Goal: Task Accomplishment & Management: Use online tool/utility

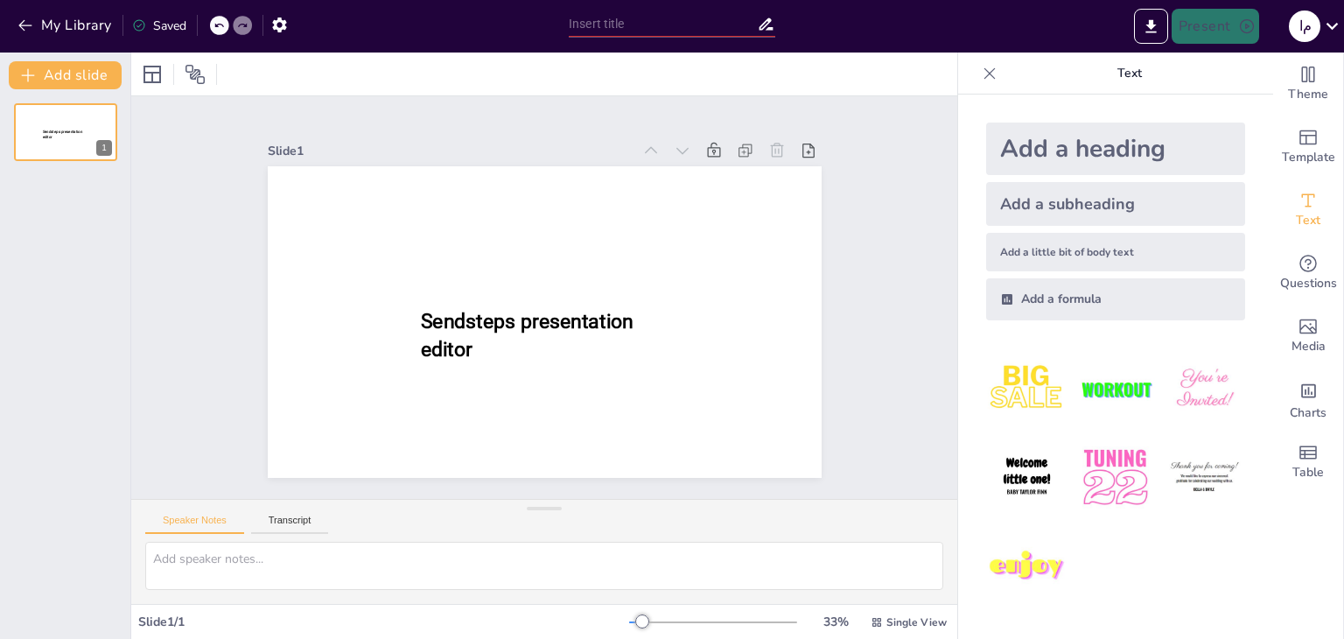
type input "New Sendsteps"
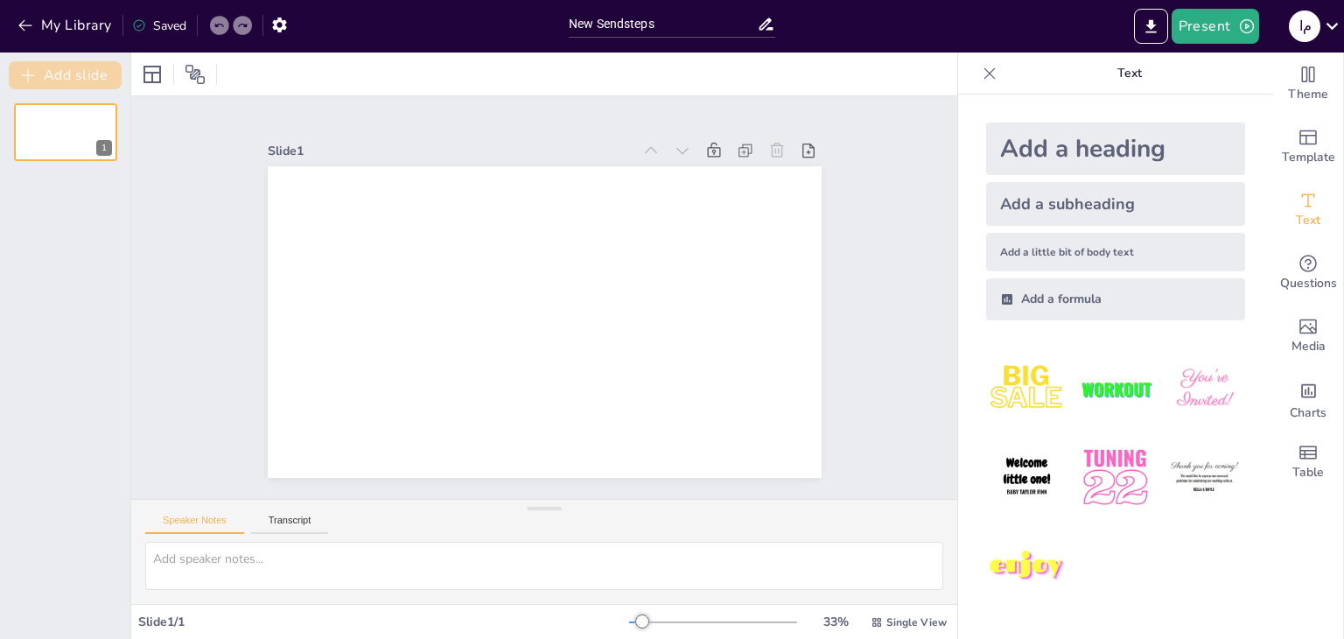
click at [31, 71] on icon "button" at bounding box center [27, 74] width 17 height 17
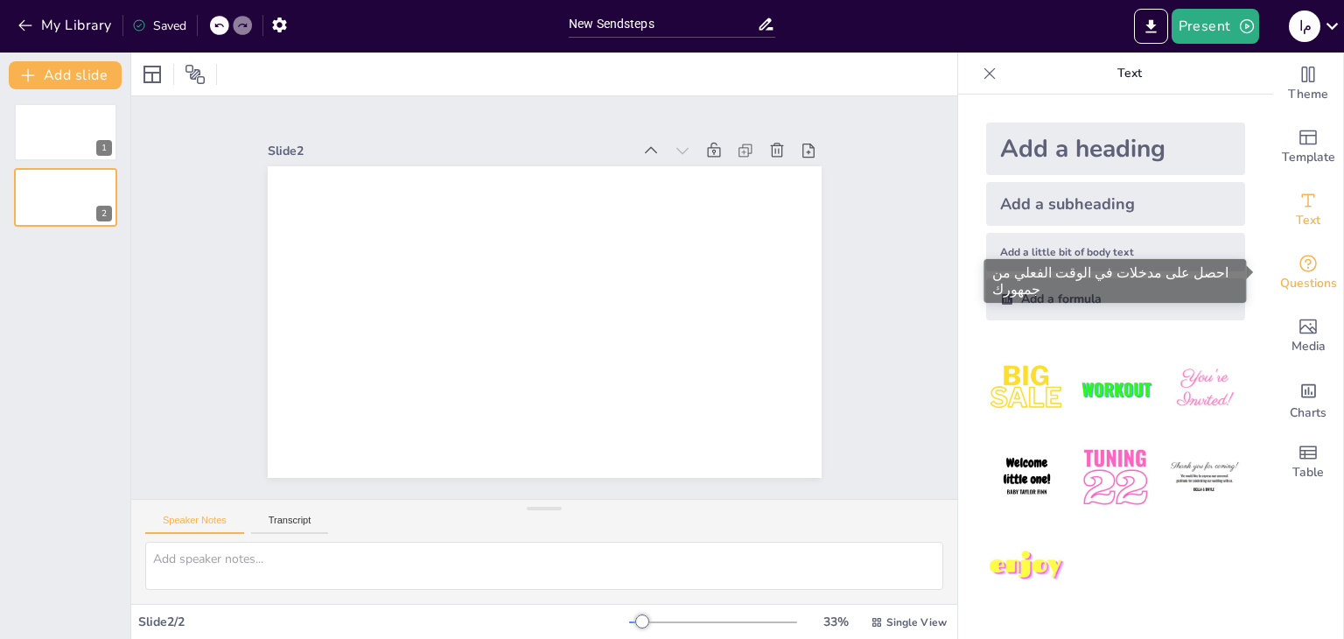
click at [1297, 267] on icon "Get real-time input from your audience" at bounding box center [1307, 263] width 21 height 21
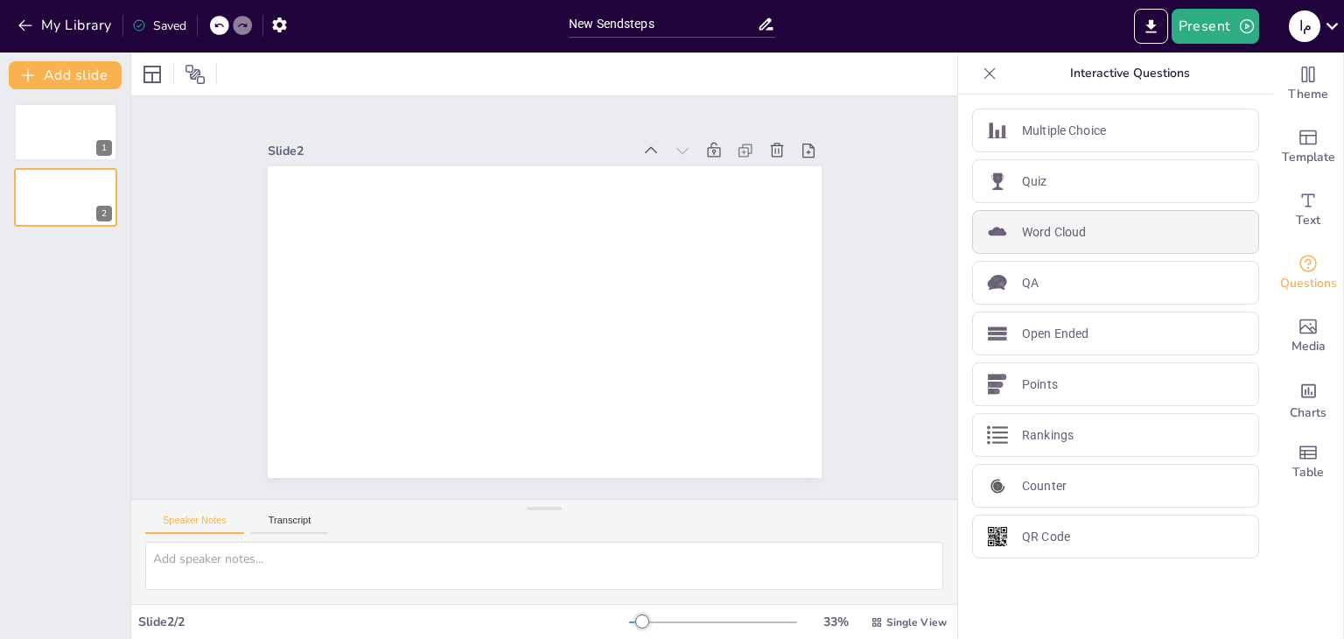
click at [1037, 232] on p "Word Cloud" at bounding box center [1054, 232] width 64 height 18
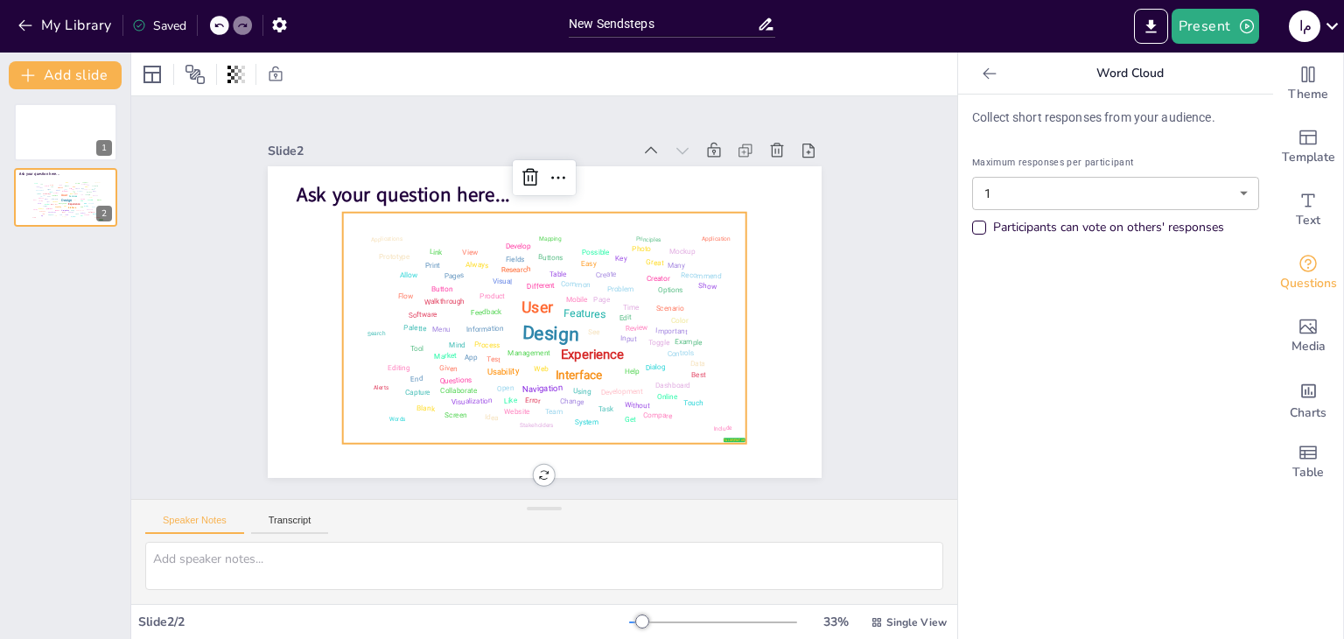
click at [581, 367] on div "Interface" at bounding box center [578, 374] width 47 height 15
click at [560, 346] on div "Experience" at bounding box center [591, 354] width 70 height 17
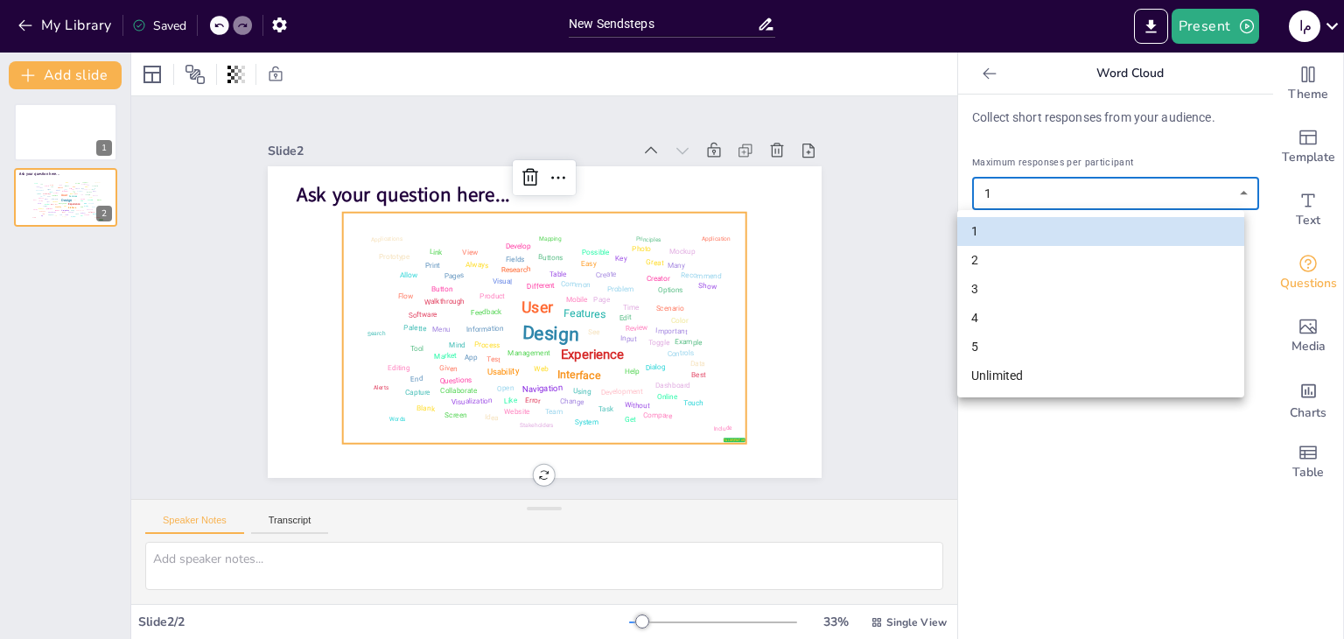
click at [1199, 194] on body "My Library Saved New Sendsteps Present م ا Document fonts Akatab Popular fonts …" at bounding box center [672, 319] width 1344 height 639
click at [530, 248] on div at bounding box center [672, 319] width 1344 height 639
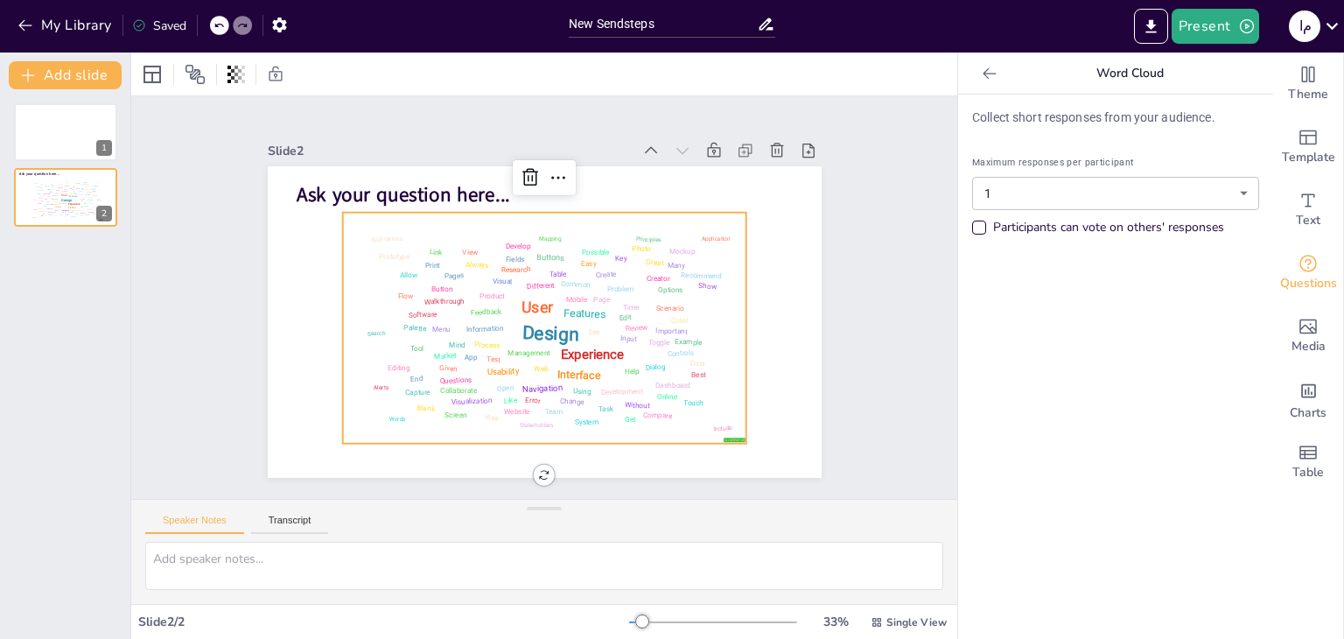
click at [536, 252] on div "Buttons" at bounding box center [550, 257] width 28 height 10
click at [480, 344] on div "Design User Experience Interface Features Navigation Usability Test Process Inf…" at bounding box center [544, 328] width 392 height 220
click at [366, 405] on div "Design User Experience Interface Features Navigation Usability Test Process Inf…" at bounding box center [544, 328] width 392 height 220
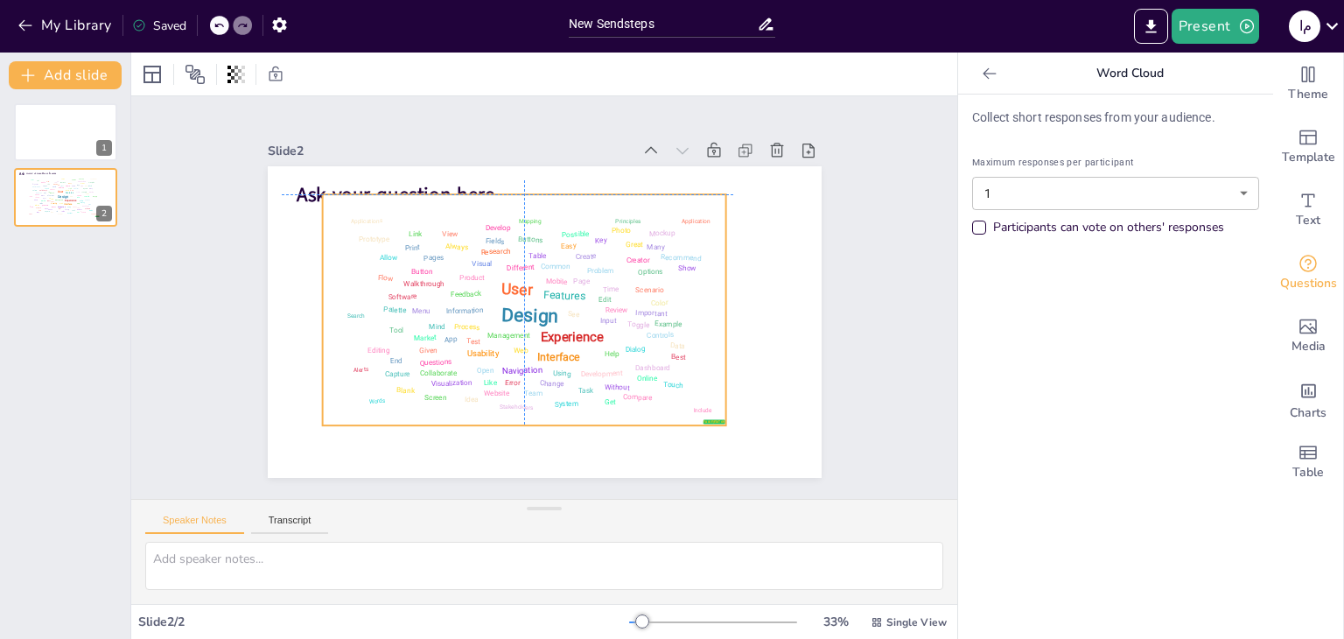
drag, startPoint x: 366, startPoint y: 405, endPoint x: 353, endPoint y: 387, distance: 22.6
click at [353, 387] on div "Design User Experience Interface Features Navigation Usability Test Process Inf…" at bounding box center [524, 310] width 392 height 220
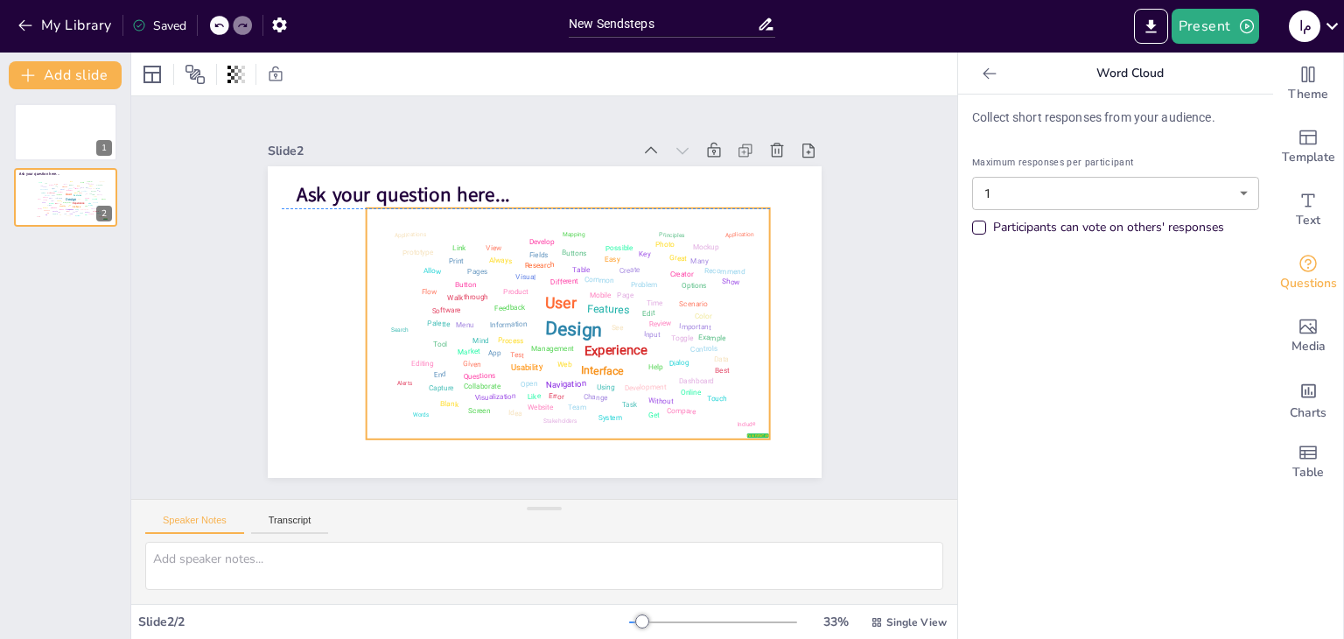
drag, startPoint x: 375, startPoint y: 380, endPoint x: 418, endPoint y: 398, distance: 46.3
click at [418, 398] on div "Design User Experience Interface Features Navigation Usability Test Process Inf…" at bounding box center [568, 323] width 392 height 220
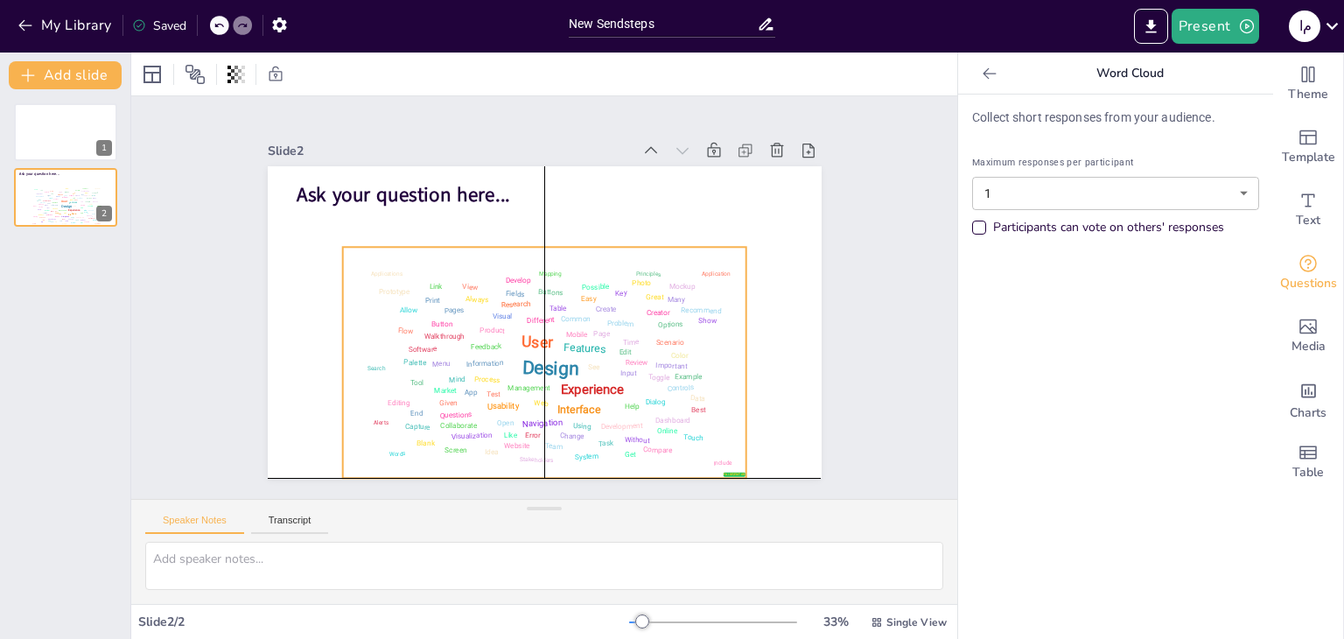
drag, startPoint x: 426, startPoint y: 277, endPoint x: 406, endPoint y: 311, distance: 39.6
click at [406, 311] on div "Design User Experience Interface Features Navigation Usability Test Process Inf…" at bounding box center [544, 363] width 392 height 220
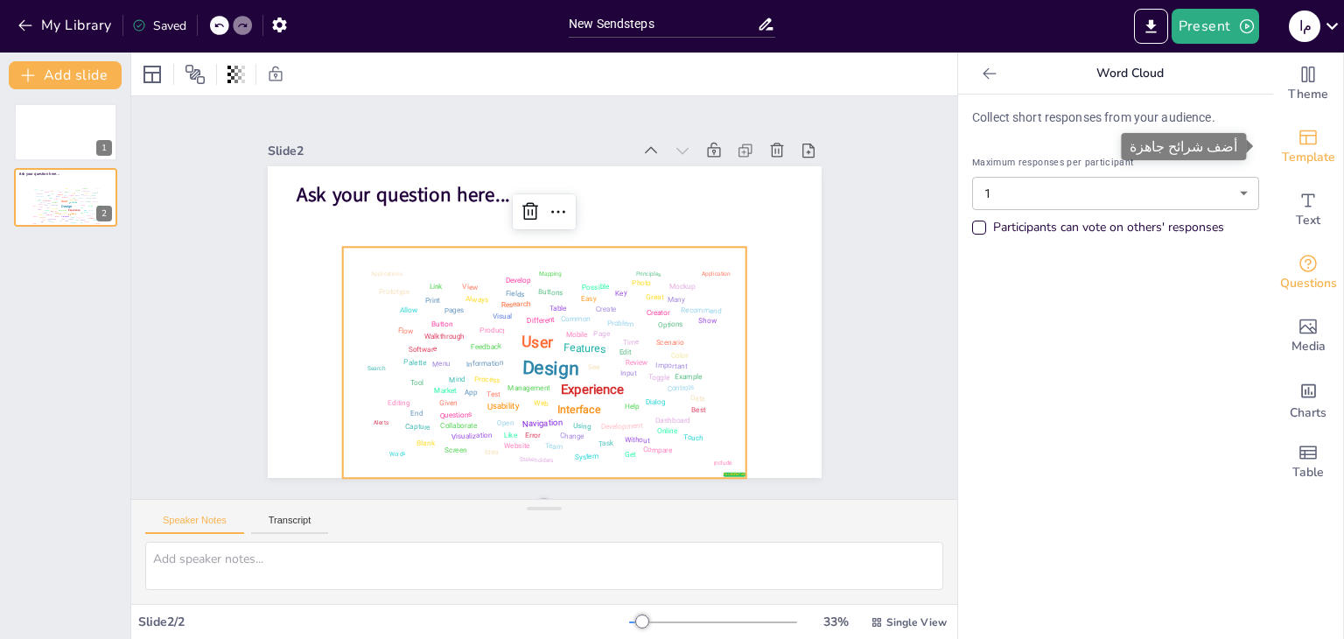
click at [1305, 149] on span "Template" at bounding box center [1307, 157] width 53 height 19
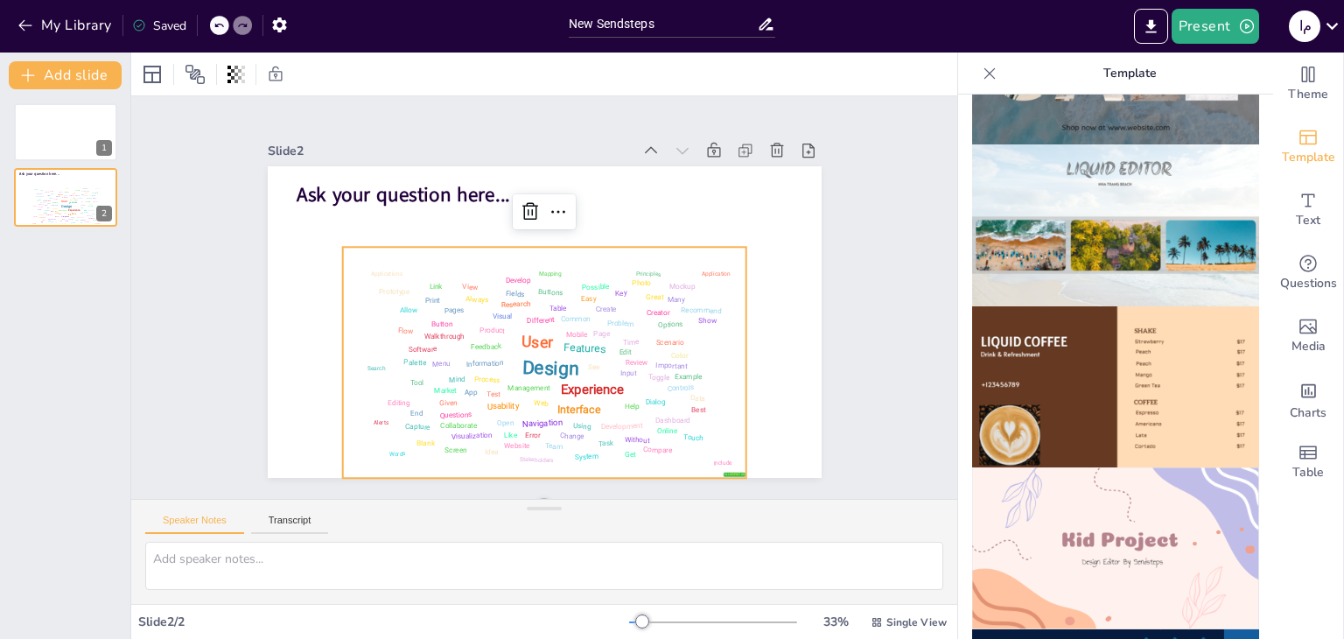
scroll to position [887, 0]
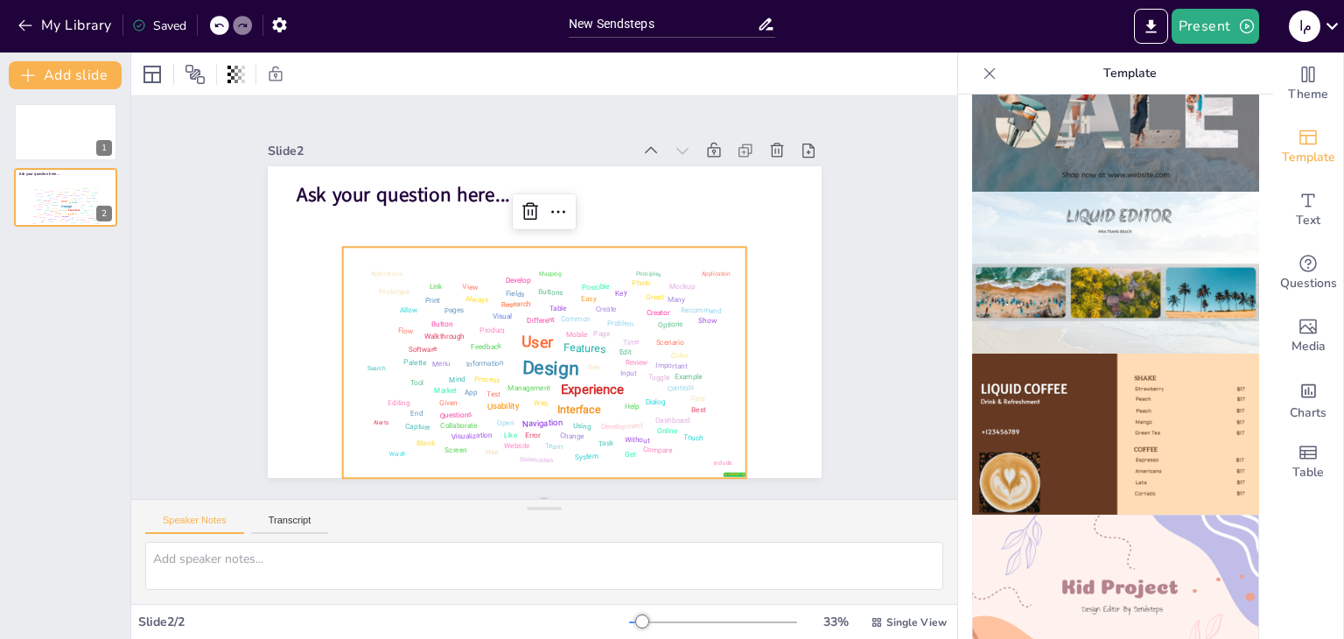
click at [1079, 239] on img at bounding box center [1115, 273] width 287 height 162
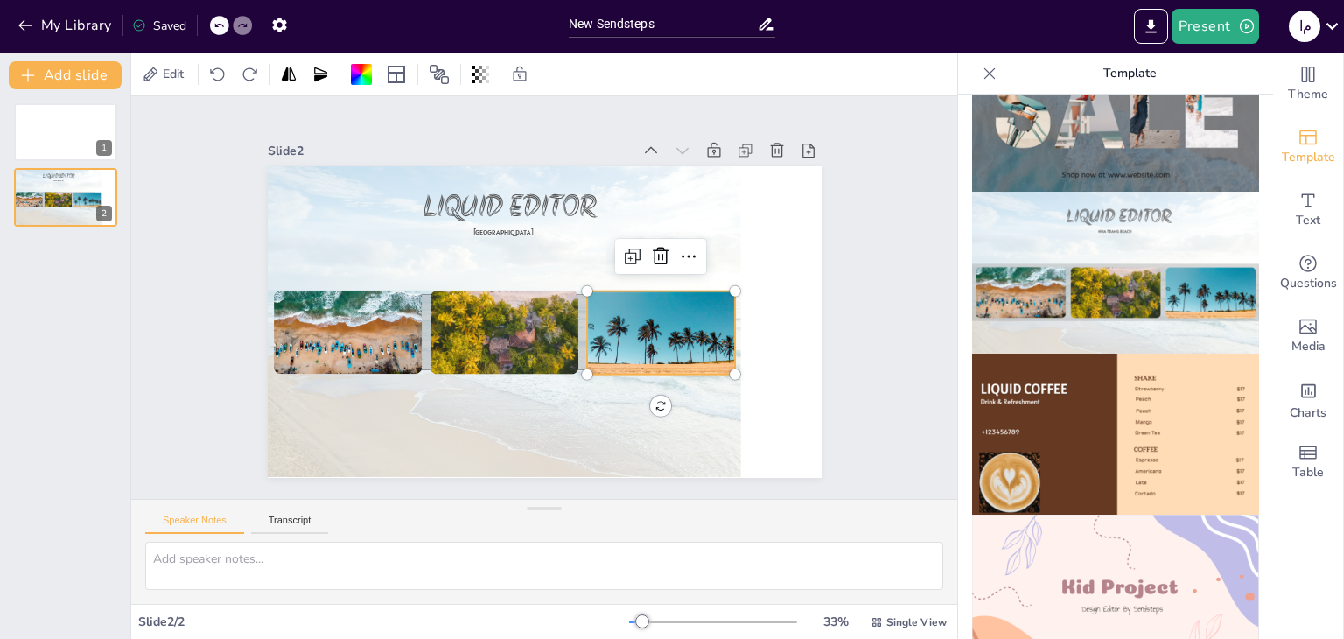
click at [612, 304] on div at bounding box center [661, 346] width 148 height 111
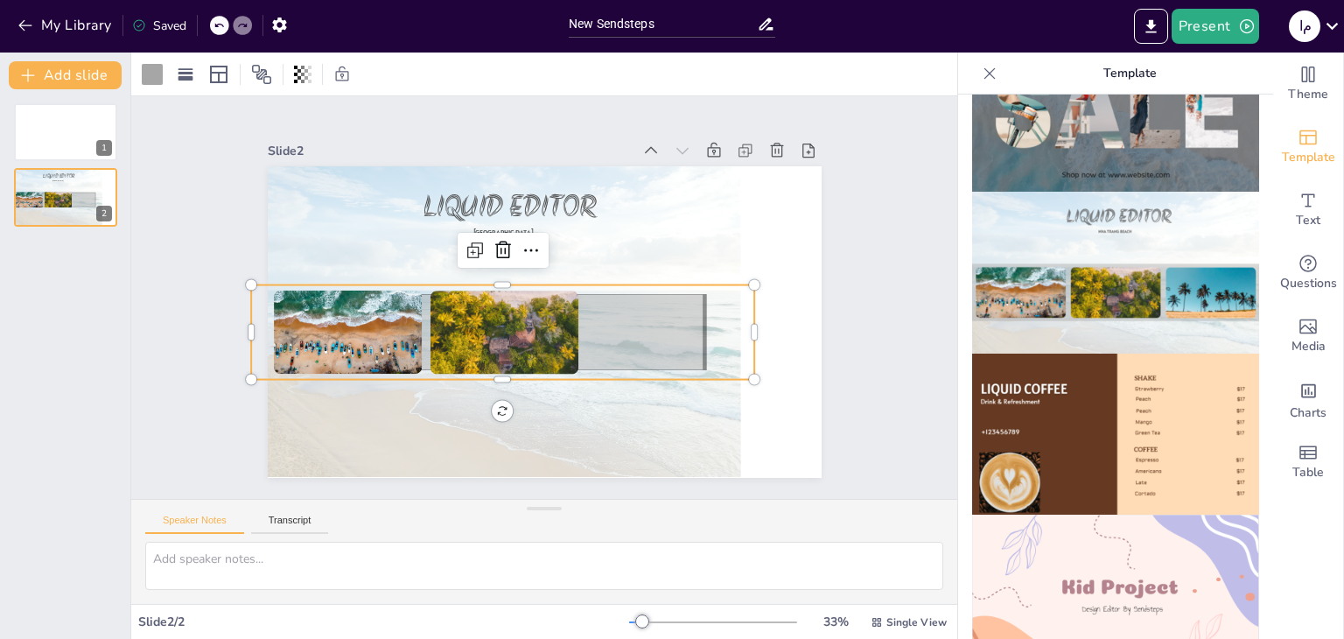
click at [647, 349] on icon at bounding box center [502, 331] width 403 height 75
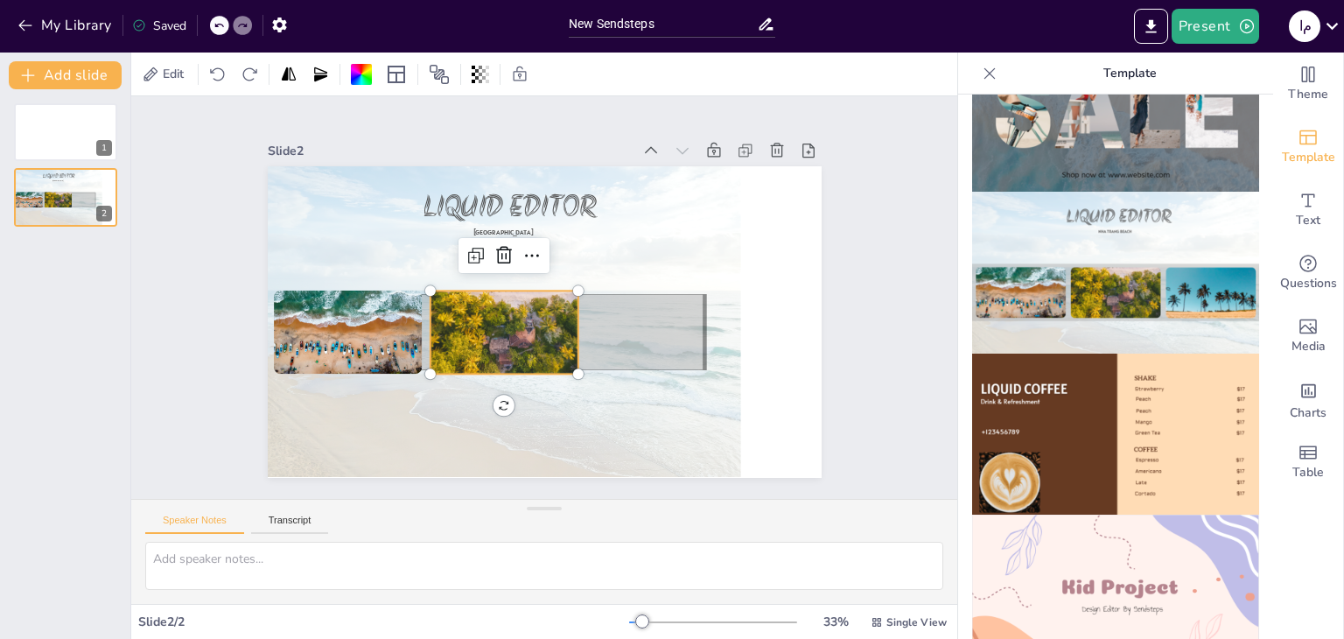
click at [550, 337] on div at bounding box center [503, 294] width 148 height 198
click at [490, 256] on div at bounding box center [504, 255] width 28 height 28
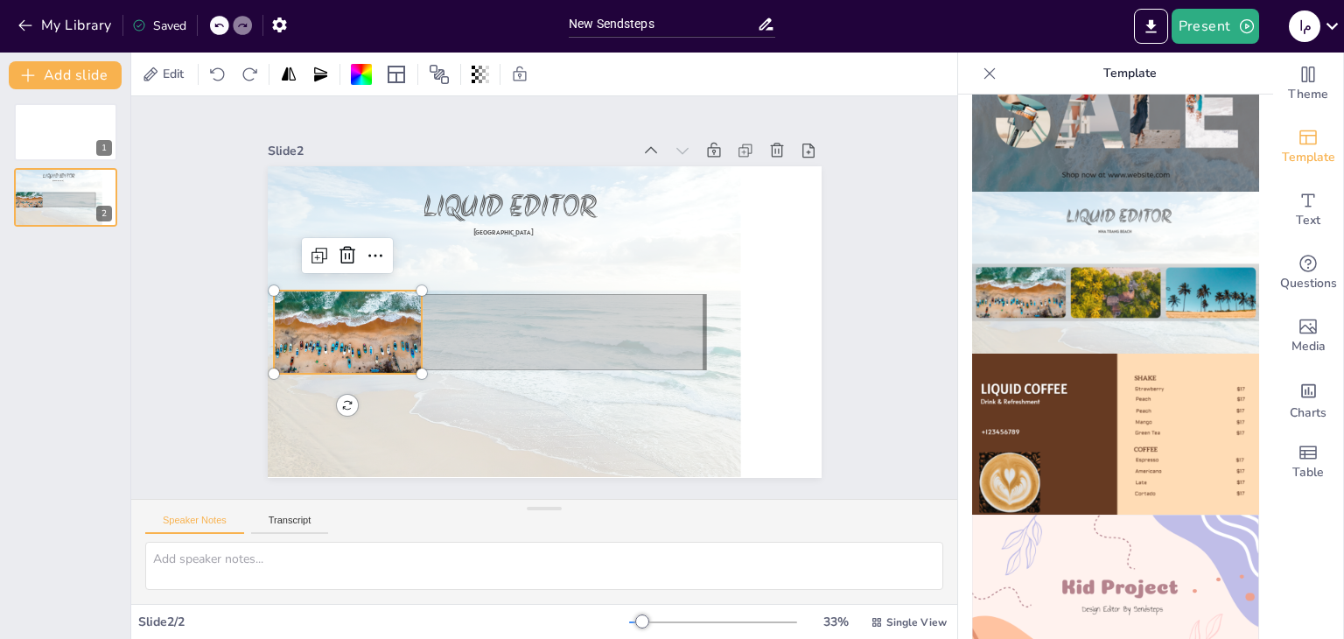
click at [349, 324] on div at bounding box center [348, 323] width 148 height 111
click at [337, 249] on icon at bounding box center [347, 255] width 21 height 21
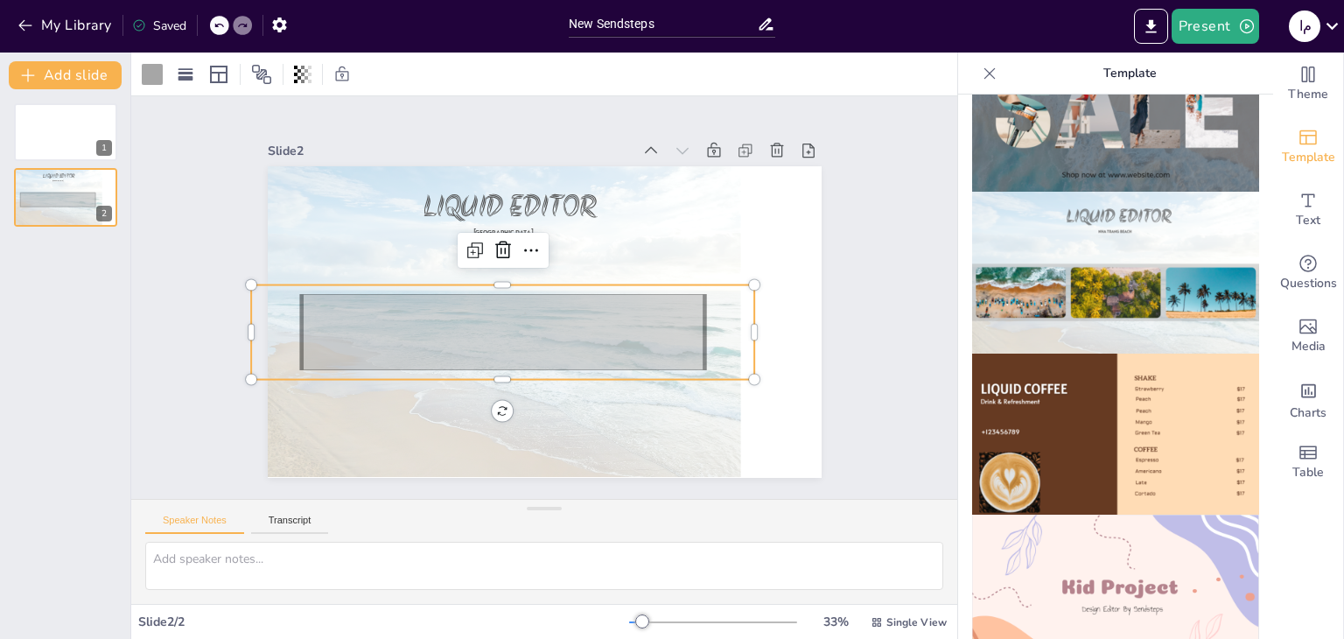
click at [450, 319] on icon at bounding box center [502, 331] width 403 height 75
click at [492, 248] on icon at bounding box center [502, 250] width 21 height 21
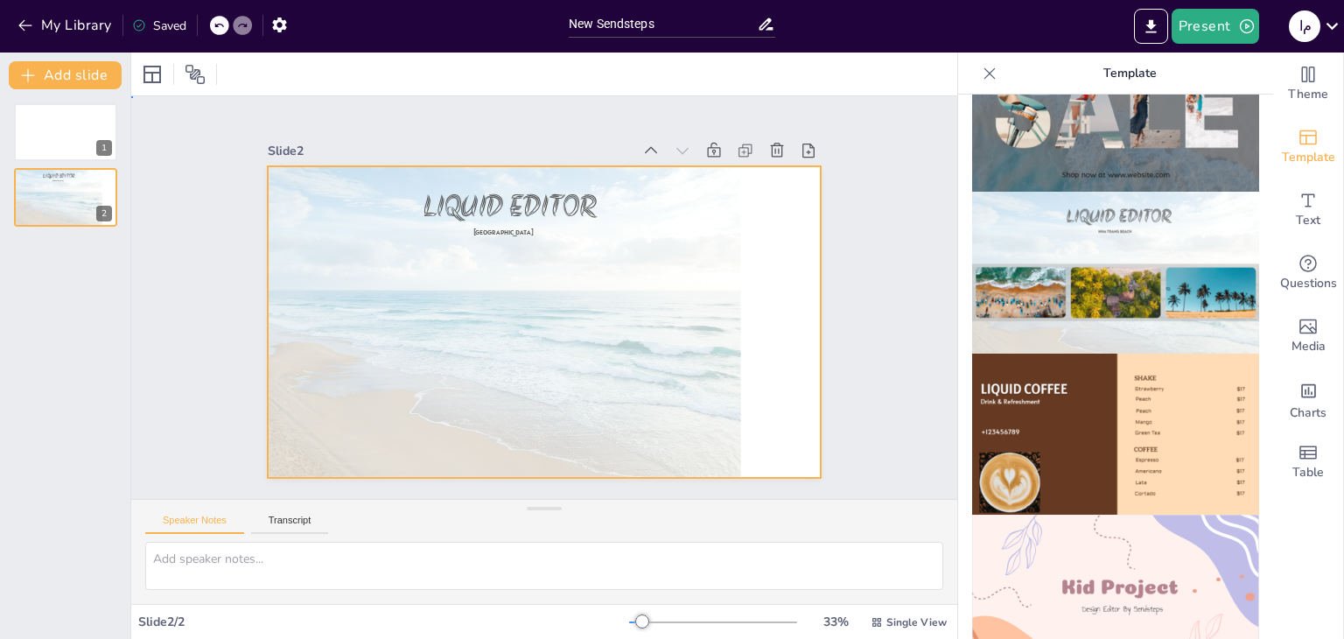
click at [647, 389] on div at bounding box center [504, 299] width 473 height 354
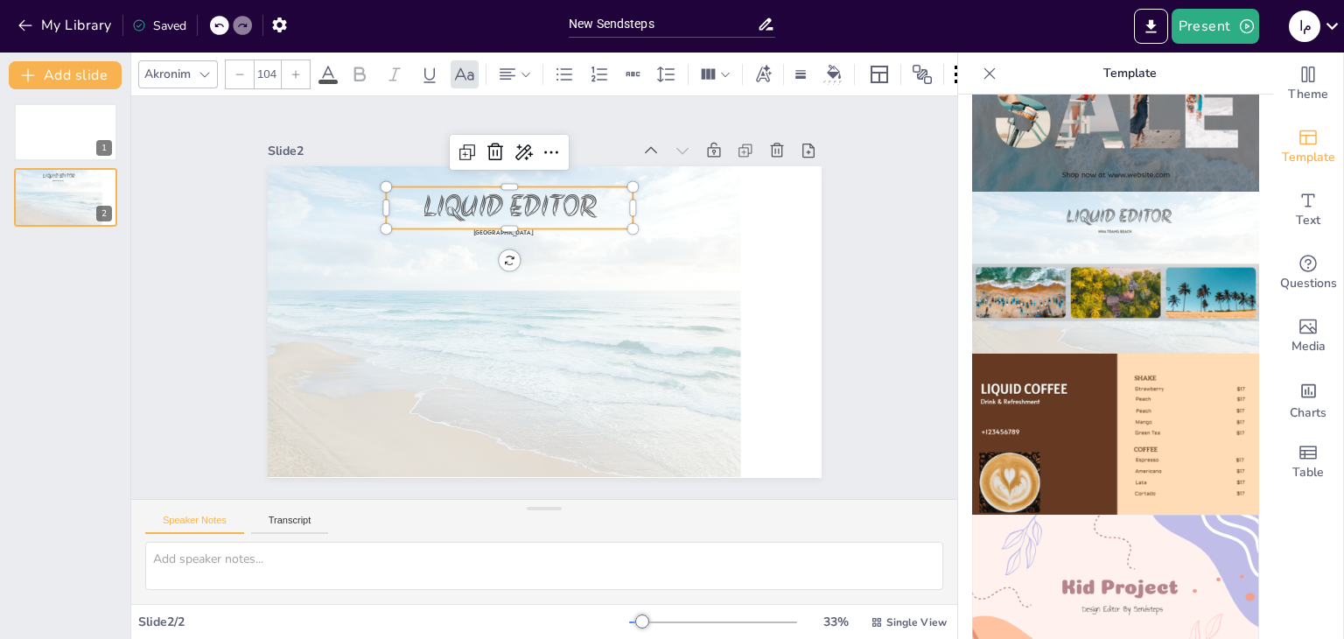
click at [567, 213] on span "LIQUID EDITOR" at bounding box center [508, 207] width 173 height 42
click at [571, 206] on span "LIQUID EDITOR" at bounding box center [508, 207] width 173 height 42
click at [548, 206] on span "LIQUID EDITOR" at bounding box center [508, 207] width 173 height 42
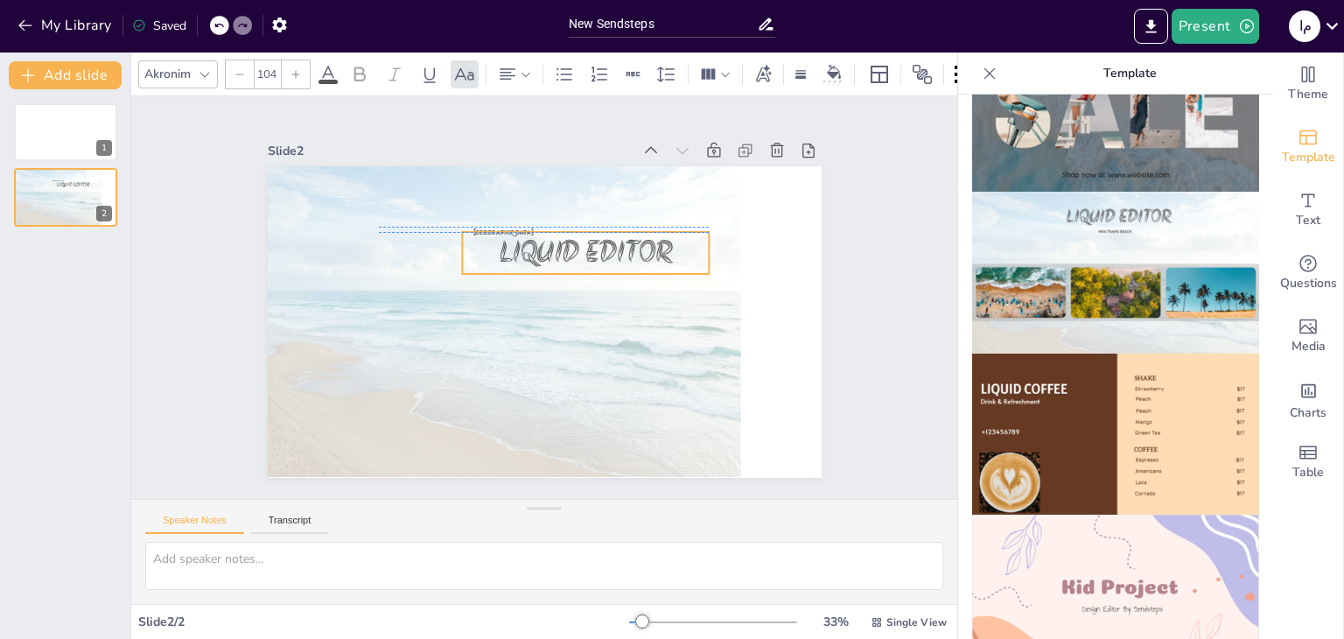
drag, startPoint x: 407, startPoint y: 193, endPoint x: 482, endPoint y: 241, distance: 88.8
click at [482, 241] on p "LIQUID EDITOR" at bounding box center [586, 253] width 248 height 42
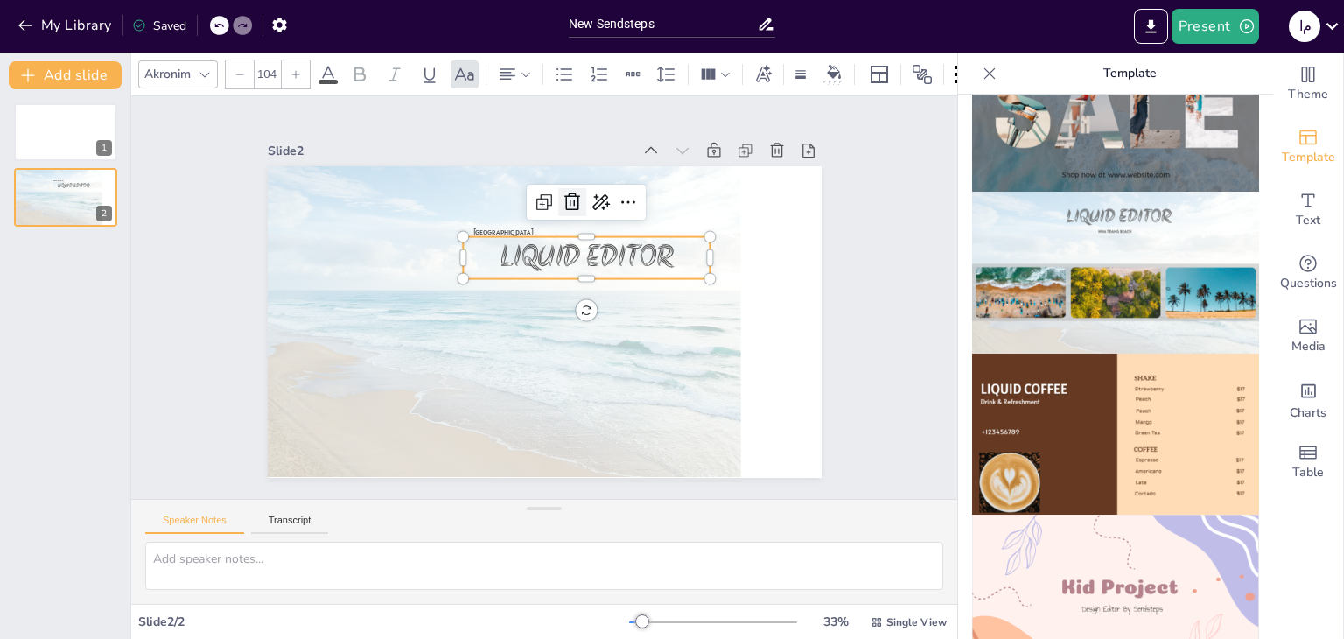
click at [562, 194] on icon at bounding box center [572, 202] width 21 height 21
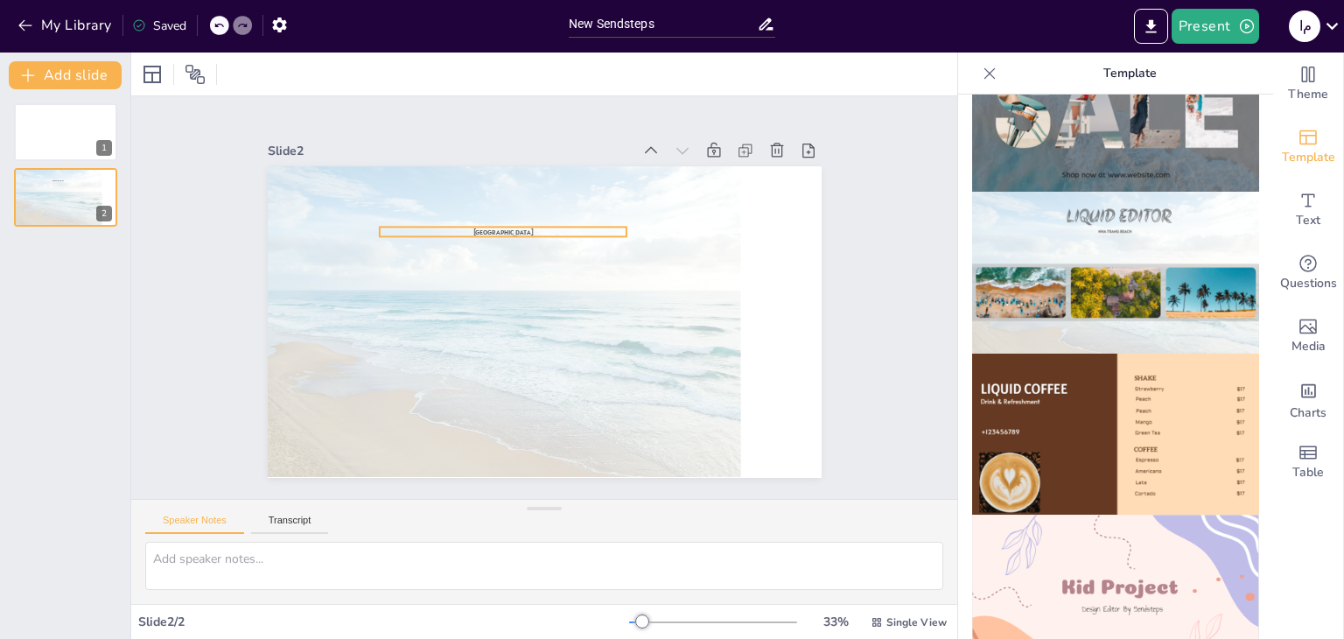
click at [537, 228] on div "[GEOGRAPHIC_DATA]" at bounding box center [545, 321] width 554 height 311
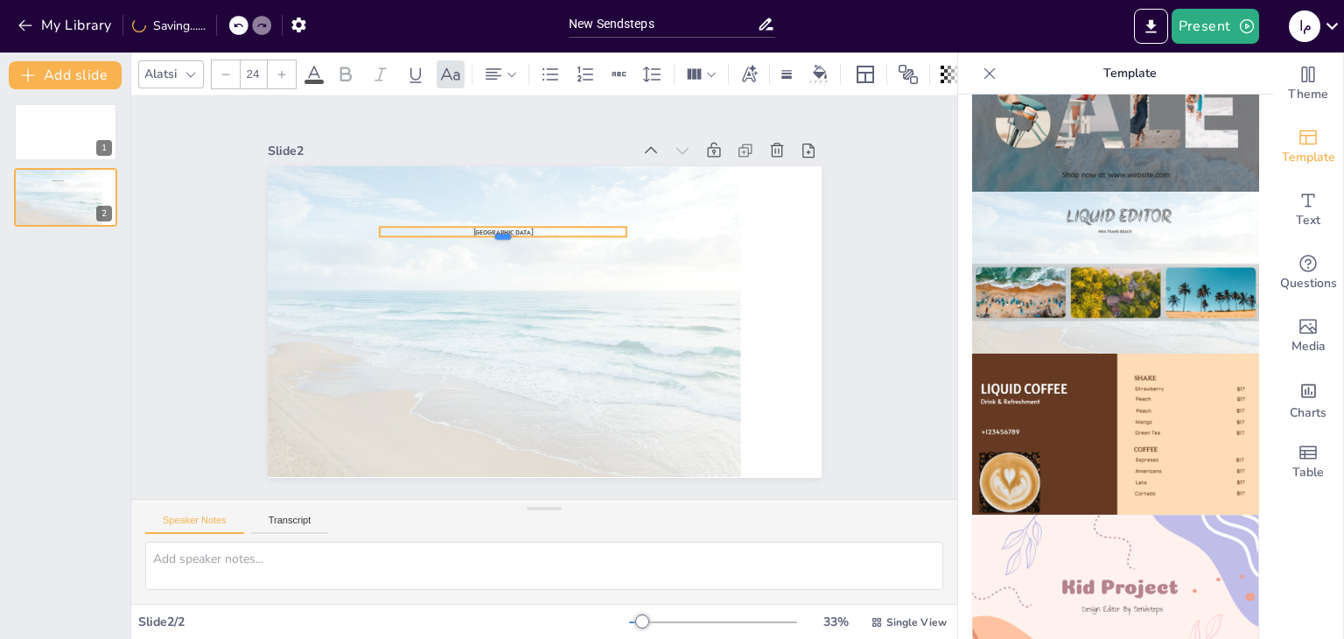
drag, startPoint x: 537, startPoint y: 228, endPoint x: 500, endPoint y: 223, distance: 37.1
click at [500, 224] on div "[GEOGRAPHIC_DATA]" at bounding box center [545, 321] width 554 height 311
click at [472, 227] on span "[GEOGRAPHIC_DATA]" at bounding box center [502, 231] width 60 height 9
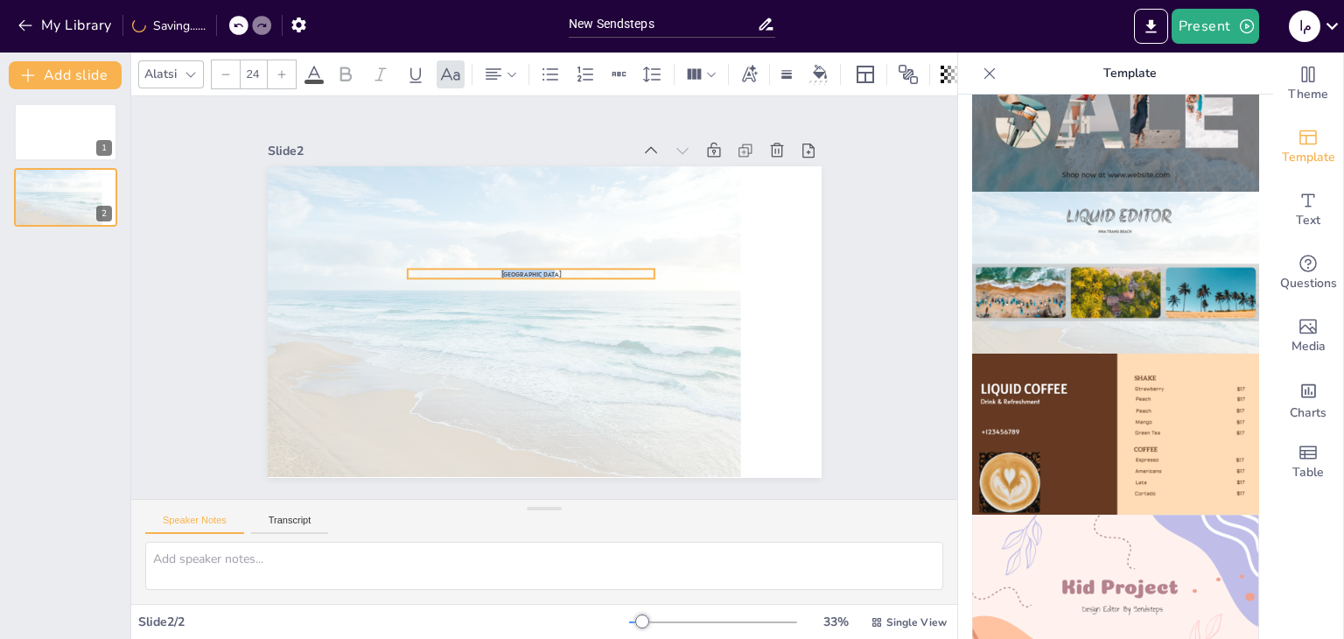
drag, startPoint x: 462, startPoint y: 225, endPoint x: 490, endPoint y: 267, distance: 50.5
click at [500, 269] on span "[GEOGRAPHIC_DATA]" at bounding box center [530, 273] width 60 height 9
drag, startPoint x: 485, startPoint y: 233, endPoint x: 482, endPoint y: 274, distance: 41.3
click at [482, 278] on div at bounding box center [503, 285] width 248 height 14
drag, startPoint x: 466, startPoint y: 246, endPoint x: 476, endPoint y: 249, distance: 10.2
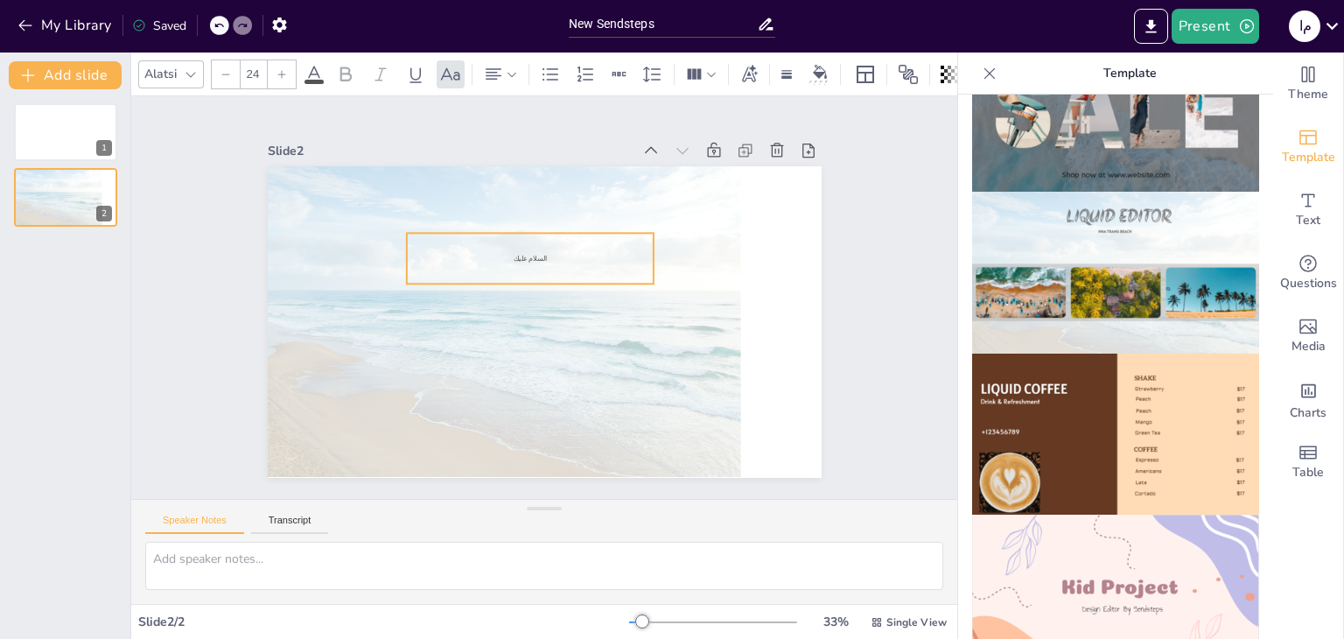
click at [478, 254] on p "السلام عليك" at bounding box center [530, 259] width 248 height 10
click at [480, 257] on p "السلام عليك" at bounding box center [529, 262] width 248 height 10
click at [492, 254] on span "السلام عليك" at bounding box center [509, 258] width 34 height 9
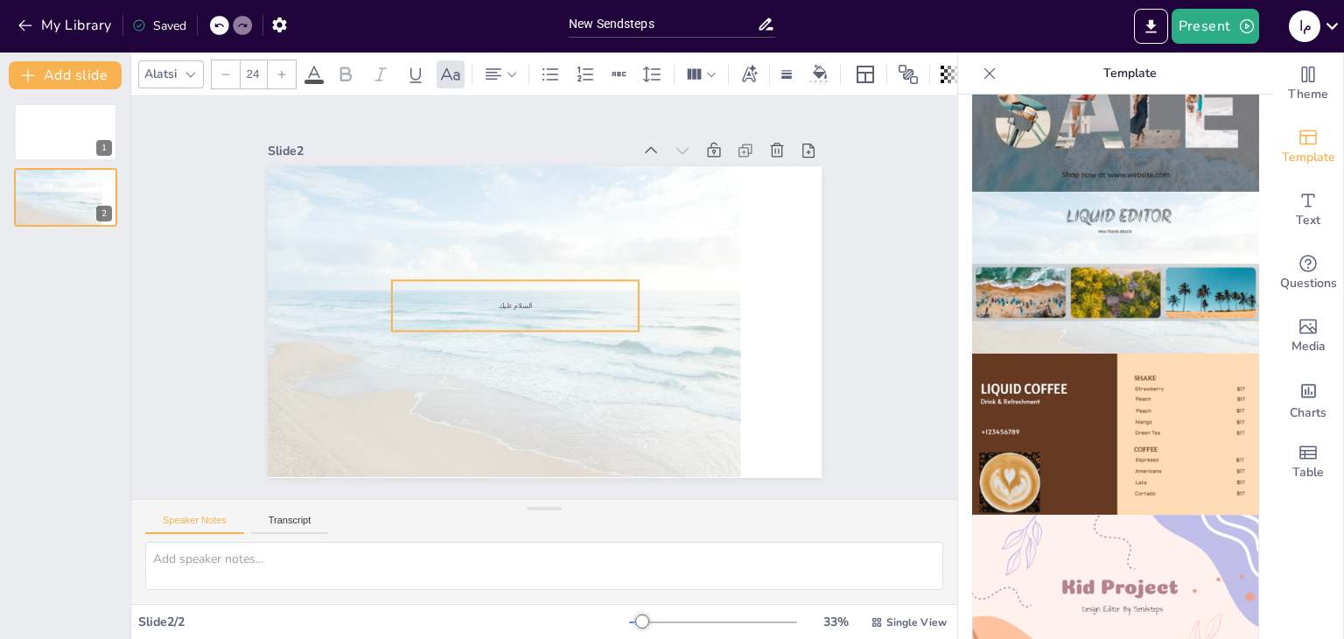
drag, startPoint x: 506, startPoint y: 248, endPoint x: 513, endPoint y: 299, distance: 52.1
click at [513, 301] on span "السلام عليك" at bounding box center [515, 305] width 34 height 9
click at [513, 305] on span "السلام عليك" at bounding box center [516, 309] width 34 height 9
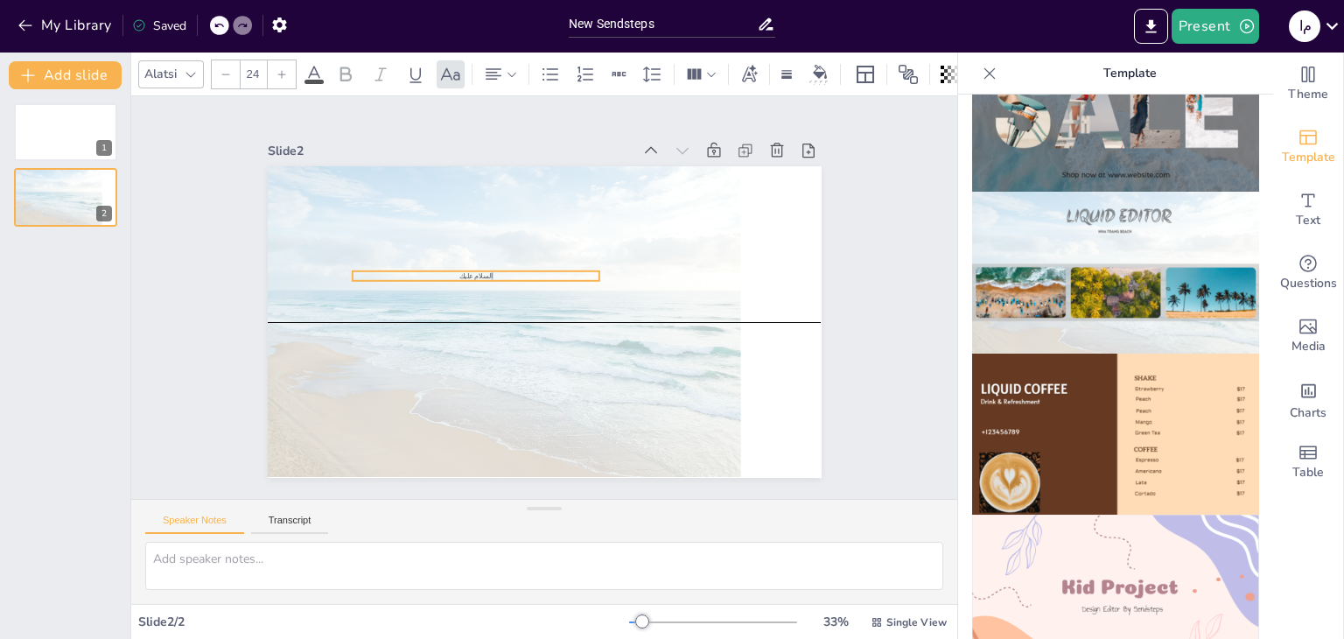
click at [473, 291] on div at bounding box center [504, 299] width 473 height 354
click at [444, 271] on p "السلام عليك" at bounding box center [476, 276] width 248 height 10
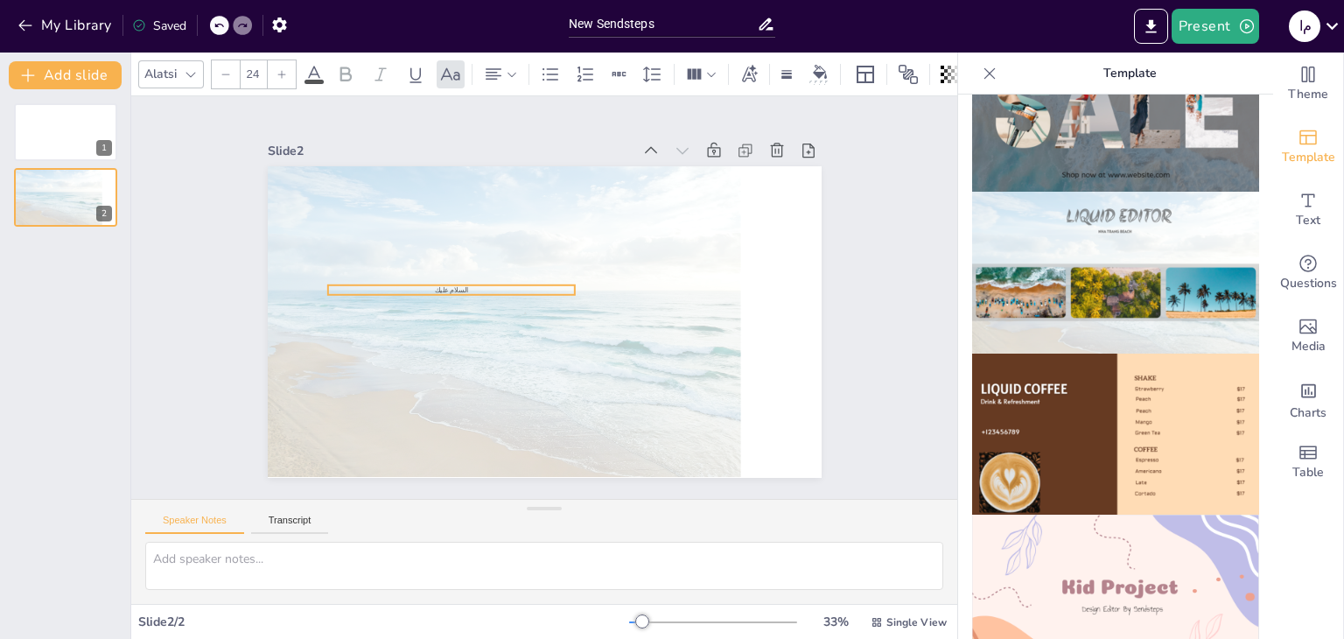
drag, startPoint x: 444, startPoint y: 265, endPoint x: 420, endPoint y: 279, distance: 28.2
click at [420, 285] on p "السلام عليك" at bounding box center [451, 290] width 248 height 10
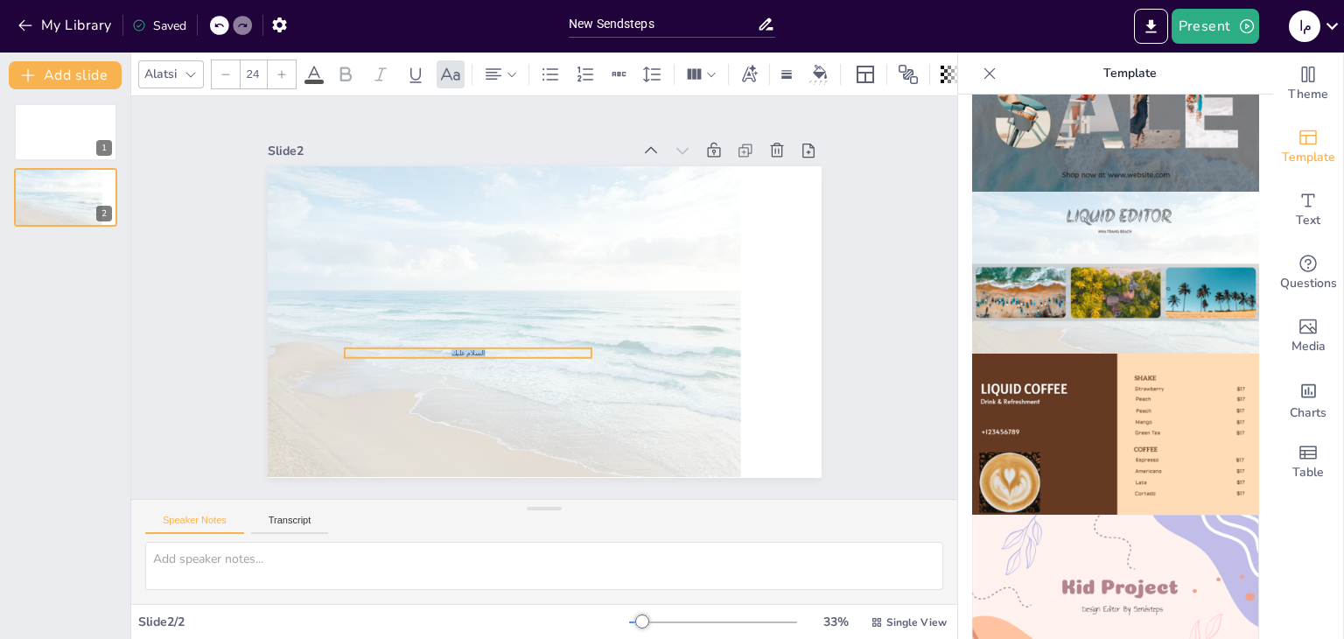
drag, startPoint x: 428, startPoint y: 280, endPoint x: 444, endPoint y: 343, distance: 65.1
click at [450, 348] on span "السلام عليك" at bounding box center [467, 352] width 34 height 9
click at [306, 64] on icon at bounding box center [314, 74] width 21 height 21
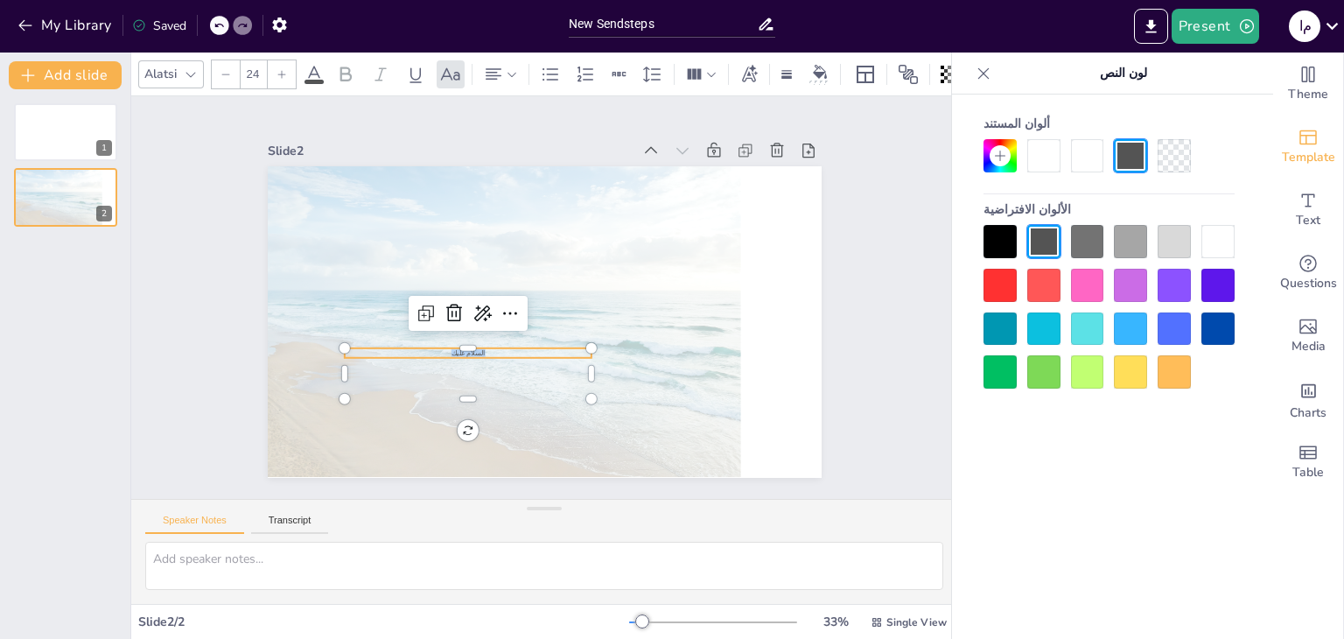
click at [280, 69] on icon at bounding box center [281, 74] width 10 height 10
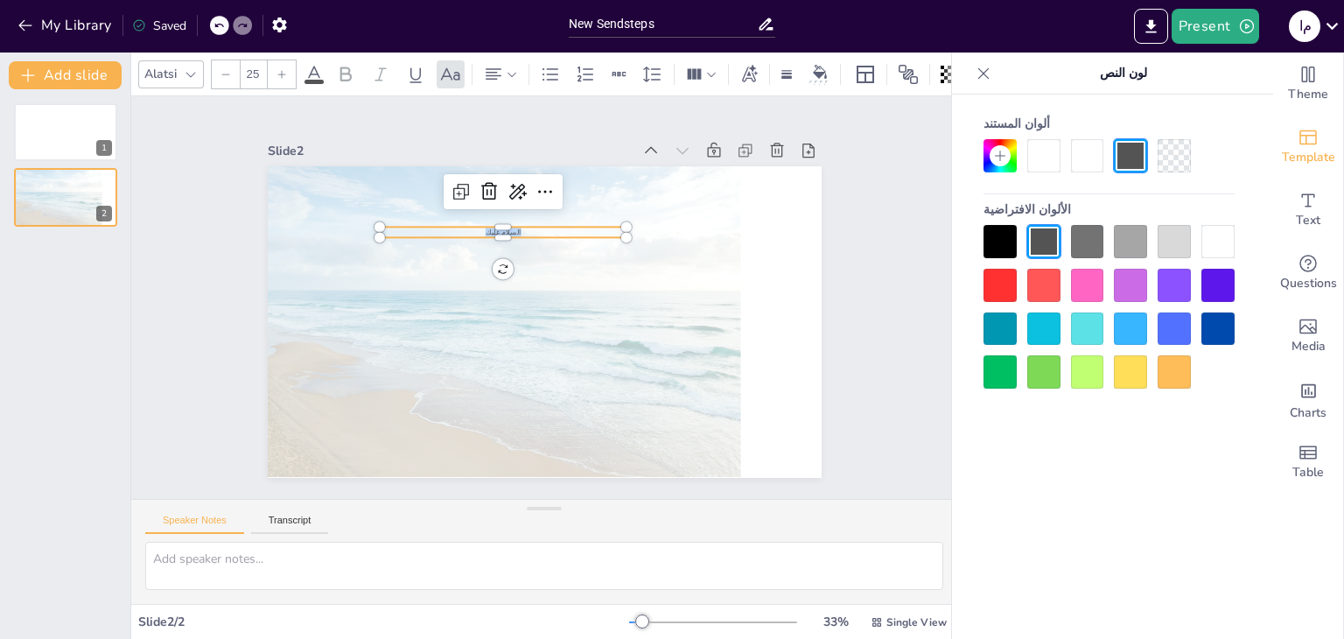
click at [280, 69] on icon at bounding box center [281, 74] width 10 height 10
click at [281, 71] on icon at bounding box center [281, 74] width 10 height 10
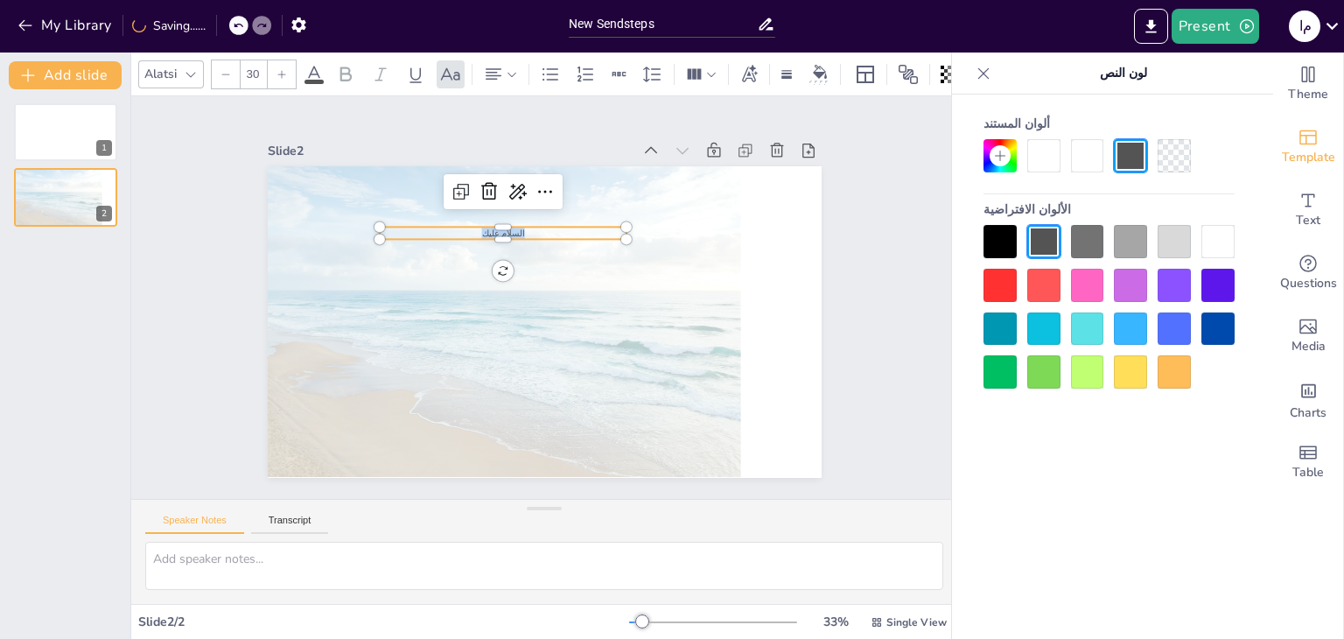
click at [281, 71] on icon at bounding box center [281, 74] width 10 height 10
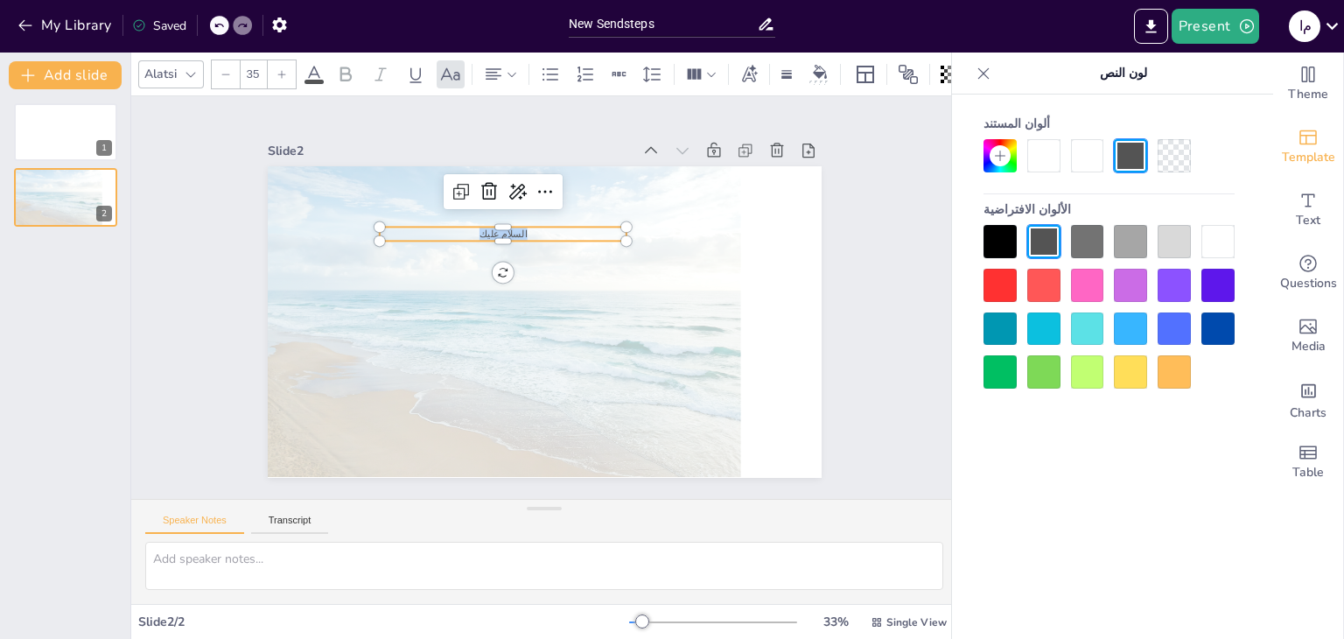
click at [281, 71] on icon at bounding box center [281, 74] width 10 height 10
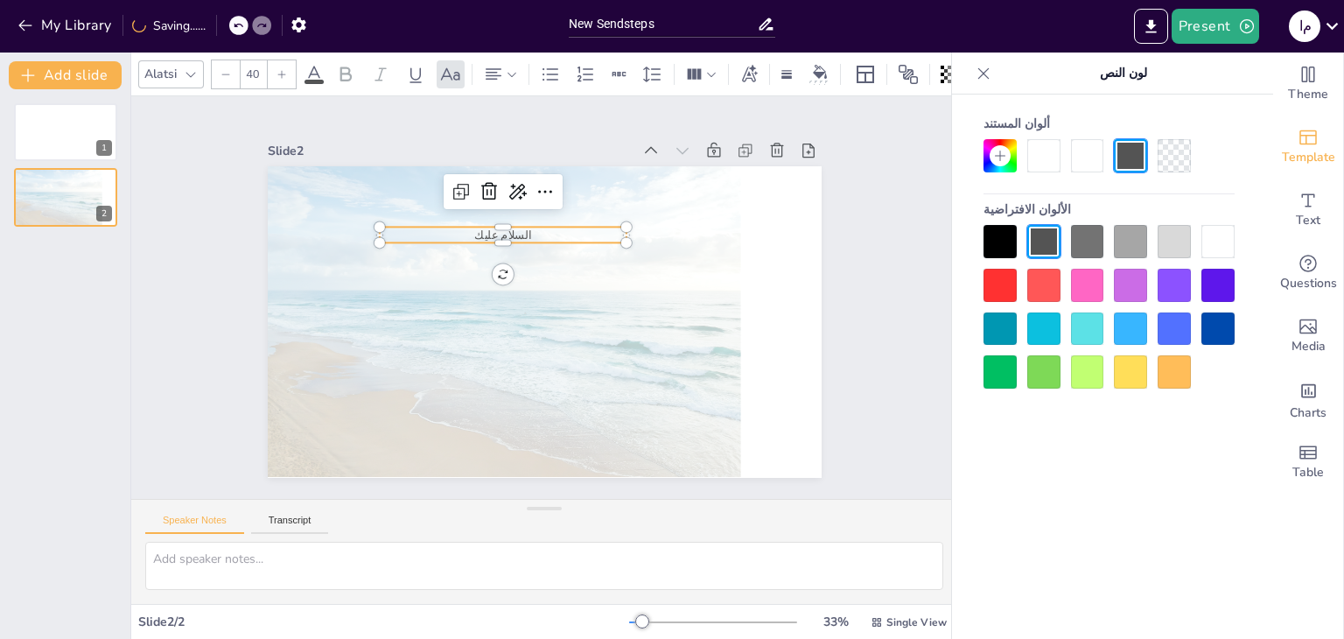
click at [281, 71] on icon at bounding box center [281, 74] width 10 height 10
click at [348, 67] on icon at bounding box center [345, 73] width 11 height 15
click at [346, 67] on icon at bounding box center [345, 74] width 21 height 21
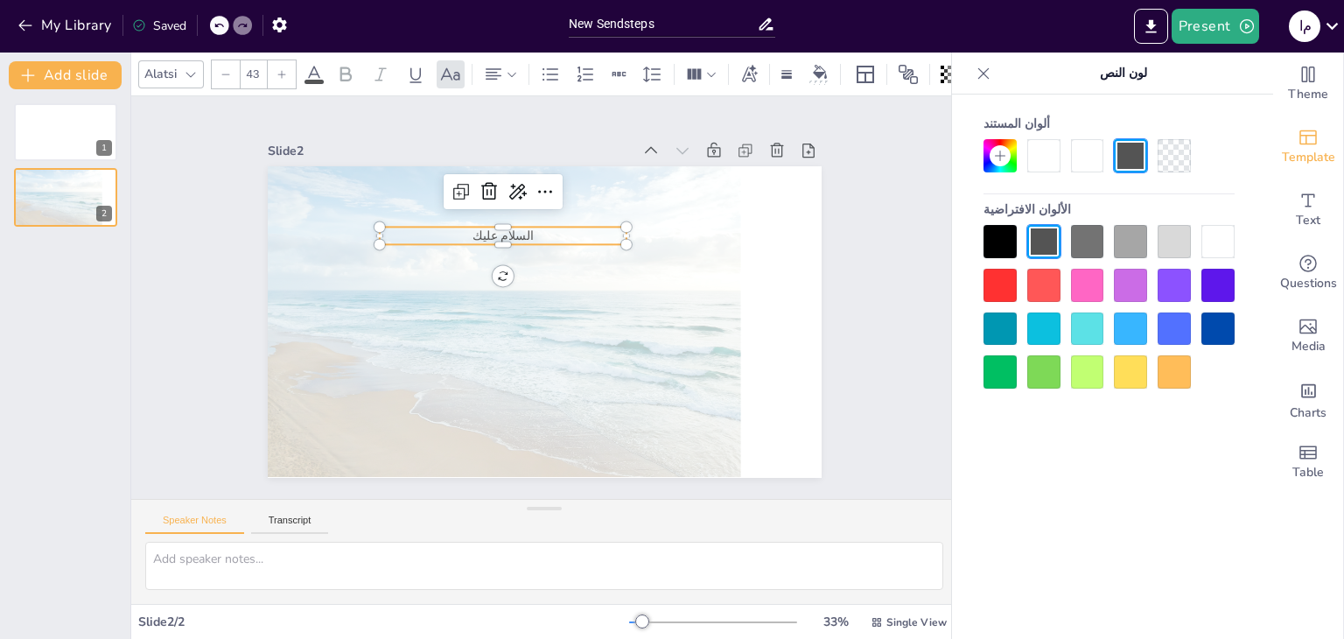
click at [343, 69] on icon at bounding box center [345, 74] width 21 height 21
click at [194, 67] on icon at bounding box center [191, 74] width 14 height 14
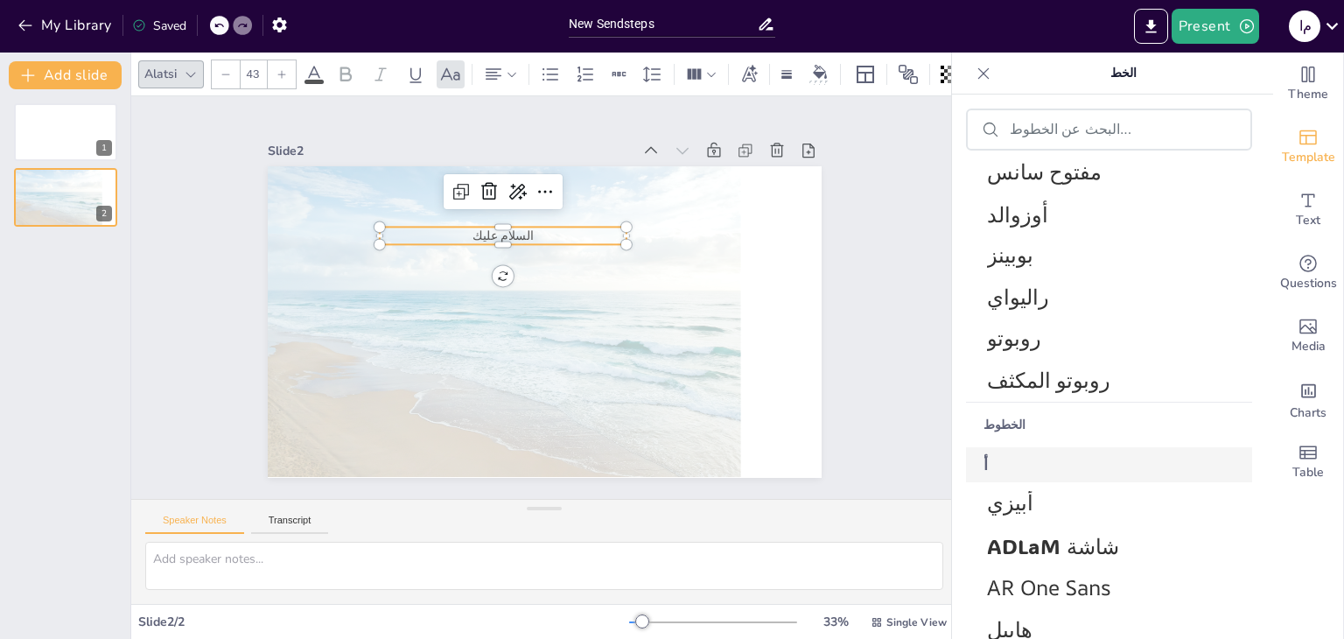
scroll to position [304, 0]
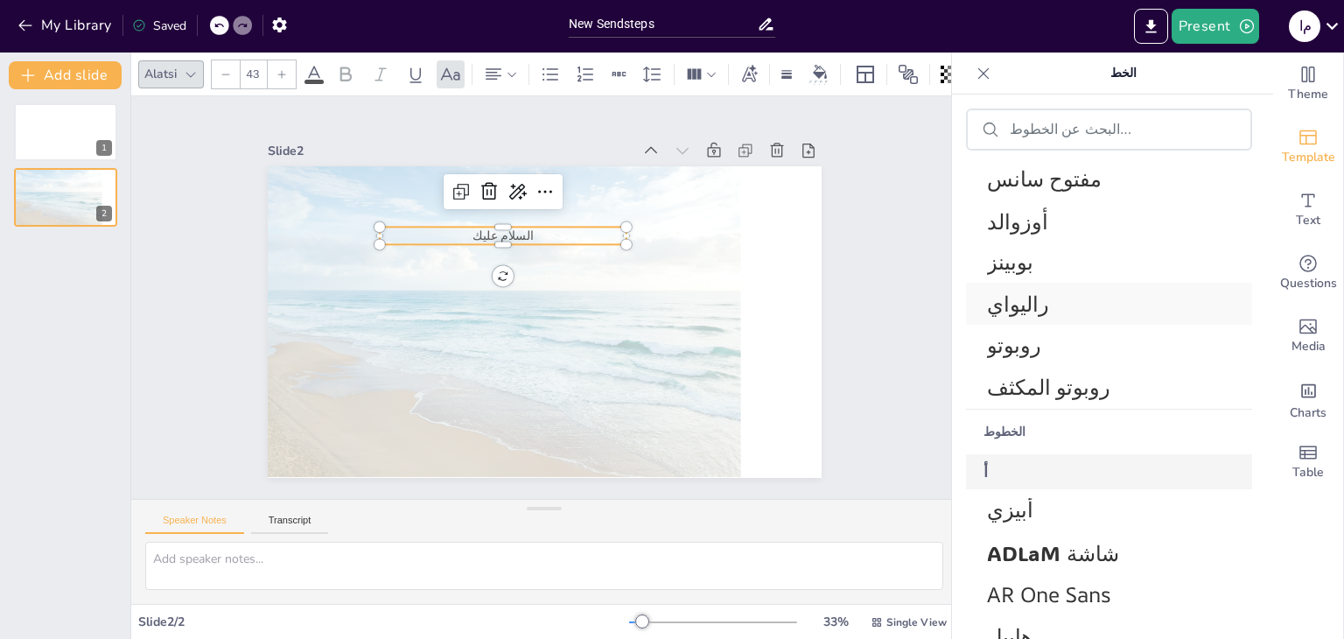
click at [1022, 302] on font "راليواي" at bounding box center [1018, 303] width 62 height 25
click at [1011, 193] on div "مفتوح سانس" at bounding box center [1109, 178] width 286 height 42
click at [842, 65] on icon at bounding box center [849, 72] width 14 height 14
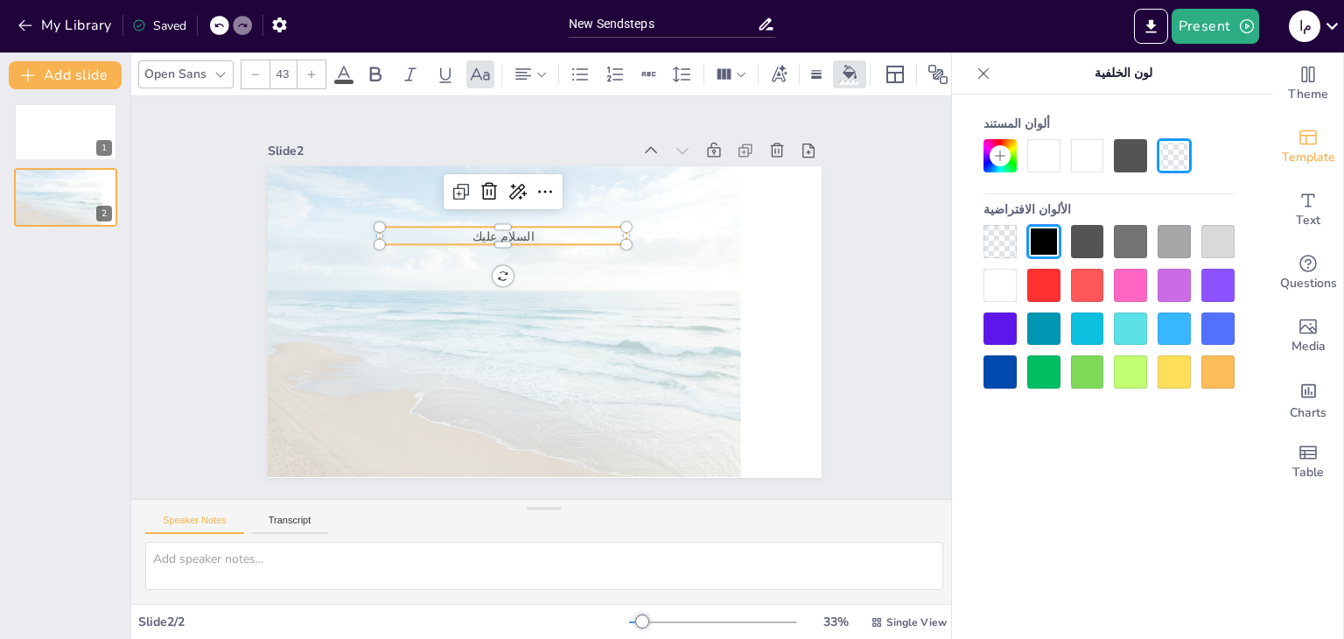
click at [1053, 284] on div at bounding box center [1043, 285] width 33 height 33
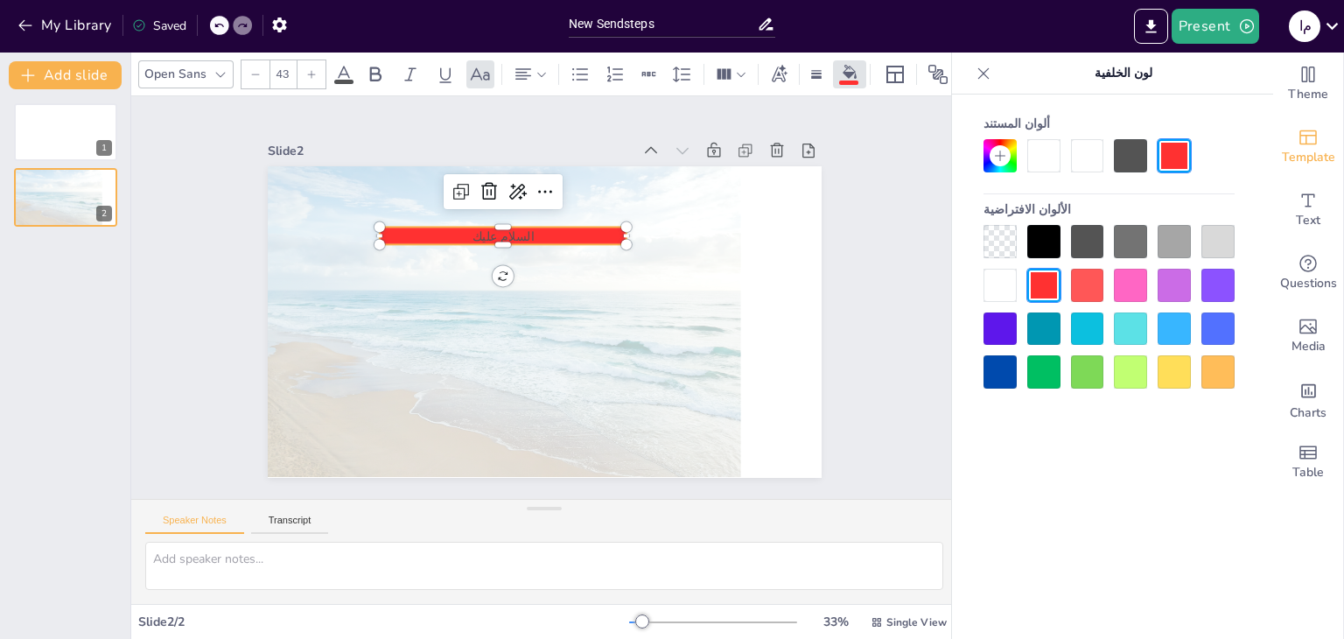
click at [1080, 330] on div at bounding box center [1087, 328] width 33 height 33
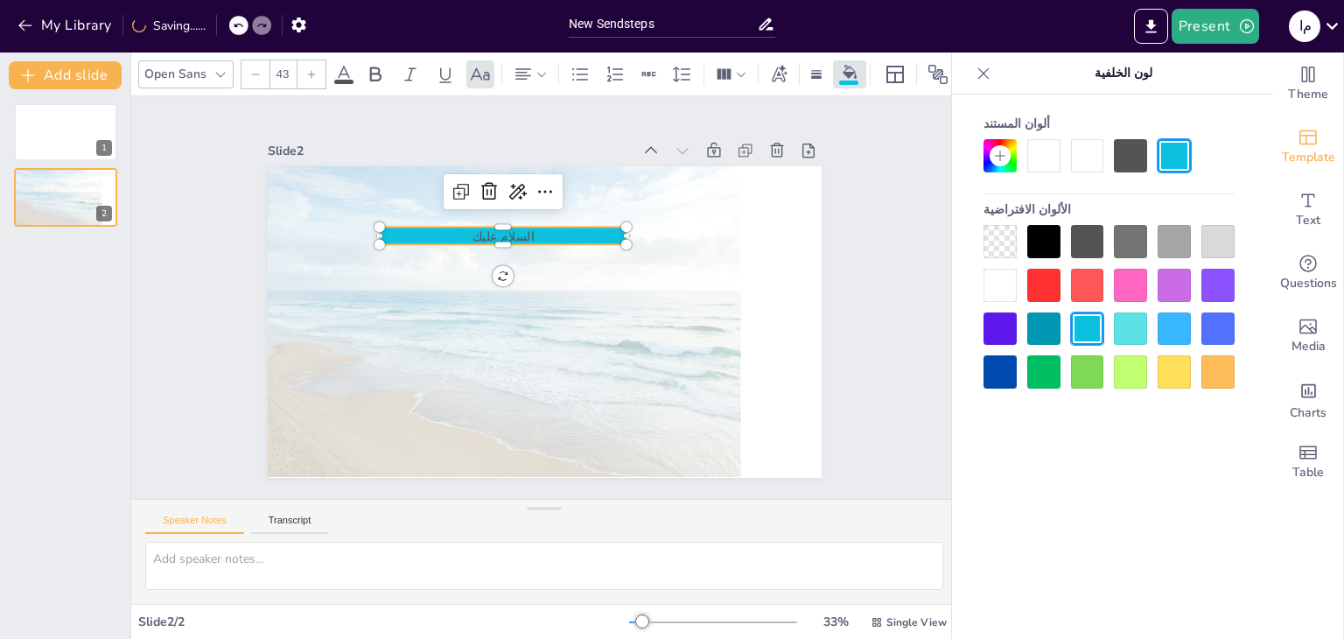
click at [1181, 376] on div at bounding box center [1173, 371] width 33 height 33
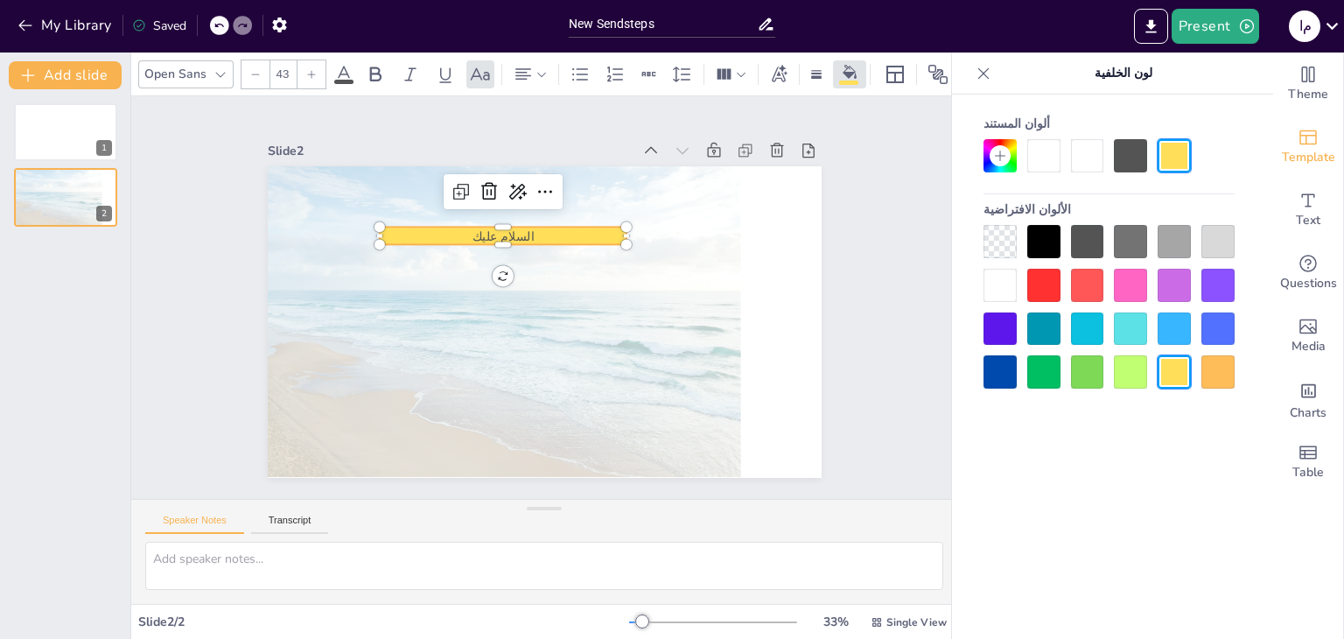
click at [308, 69] on icon at bounding box center [311, 74] width 10 height 10
click at [308, 72] on div at bounding box center [311, 74] width 28 height 28
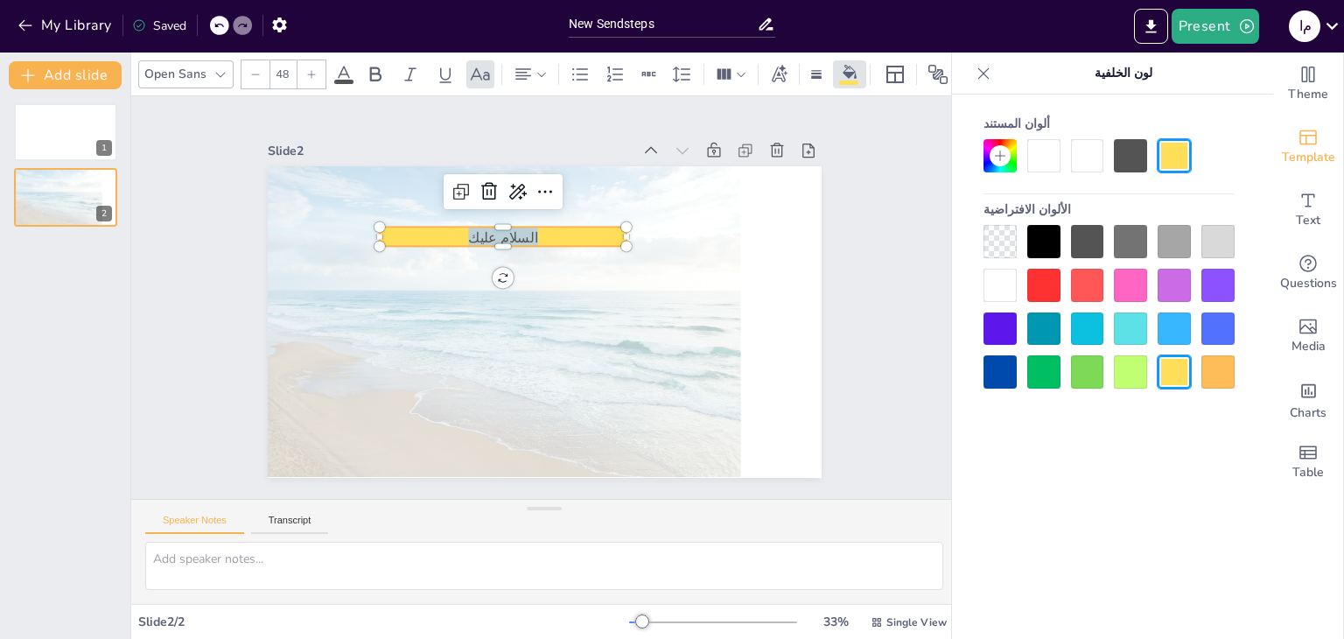
click at [308, 72] on div at bounding box center [311, 74] width 28 height 28
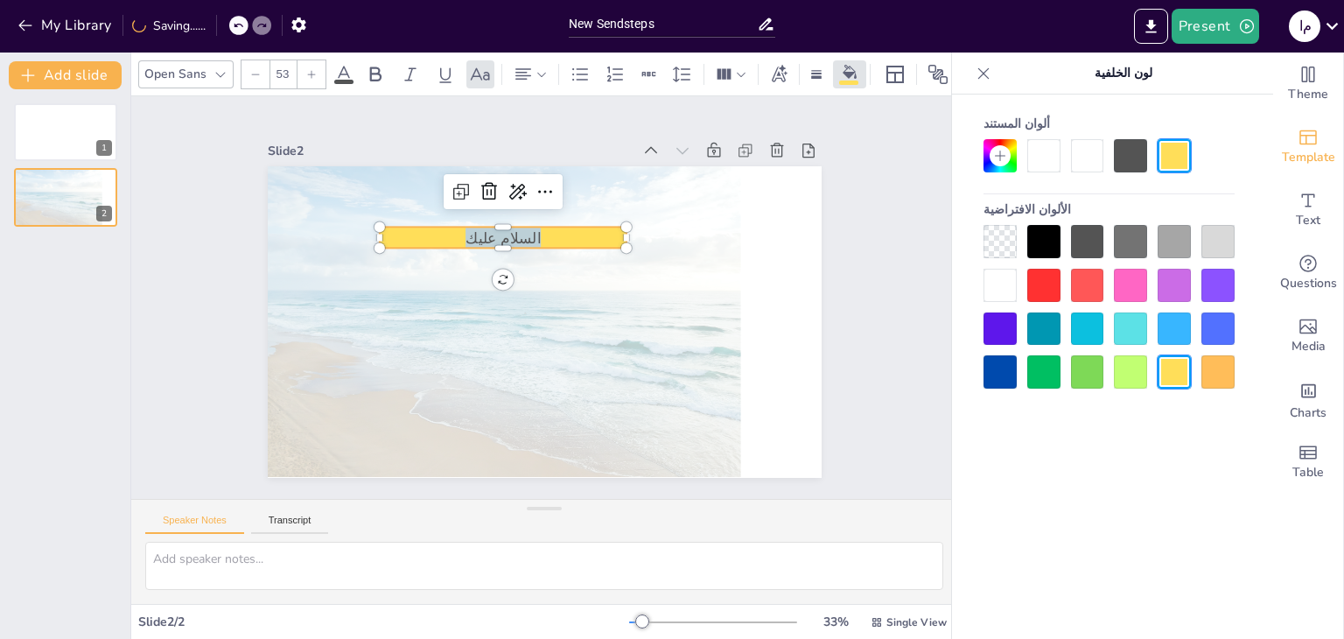
click at [308, 72] on div at bounding box center [311, 74] width 28 height 28
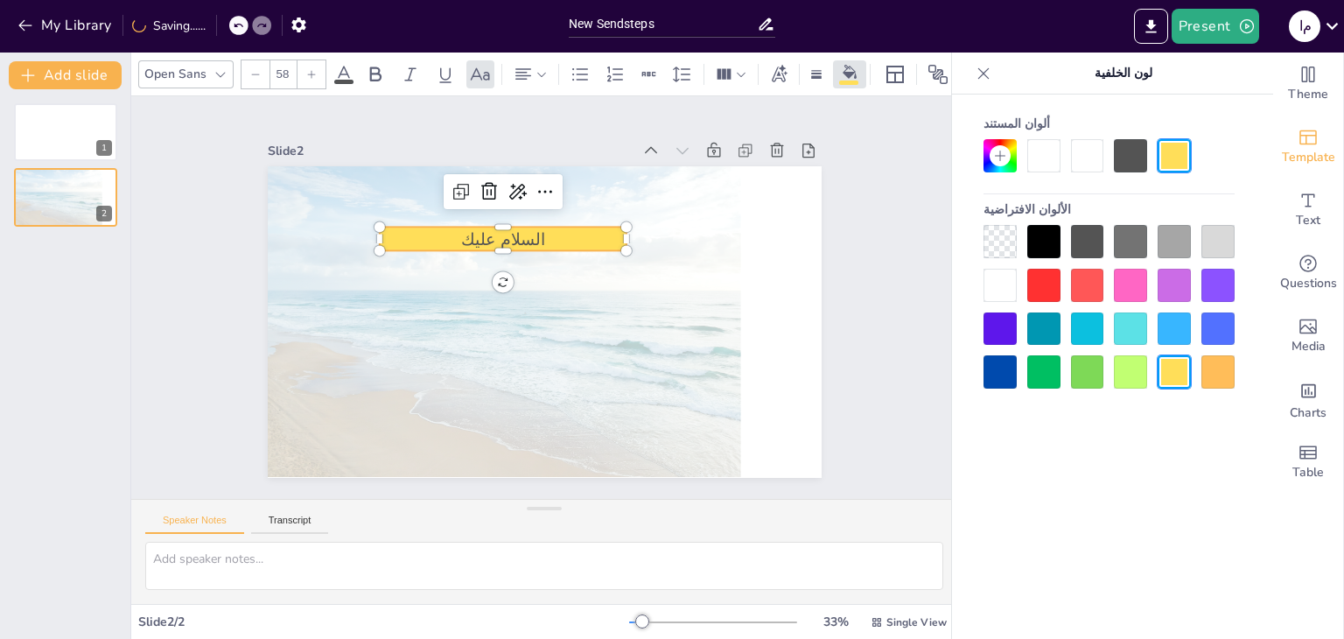
click at [308, 72] on div at bounding box center [311, 74] width 28 height 28
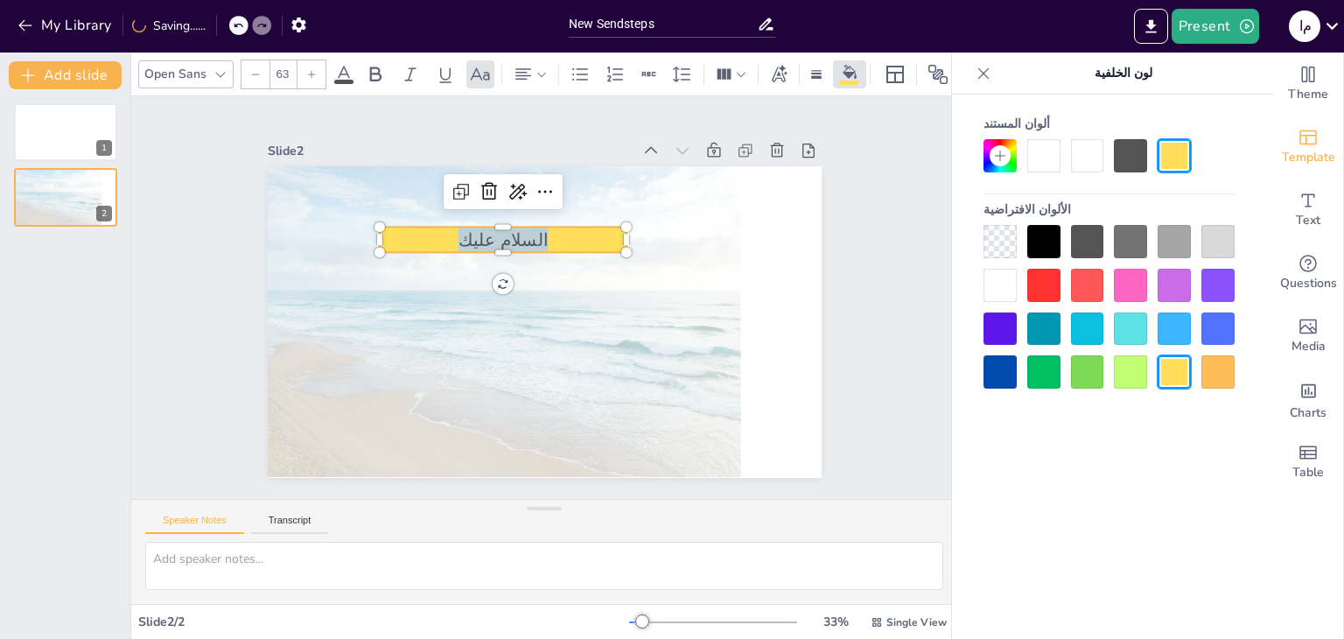
click at [308, 72] on div at bounding box center [311, 74] width 28 height 28
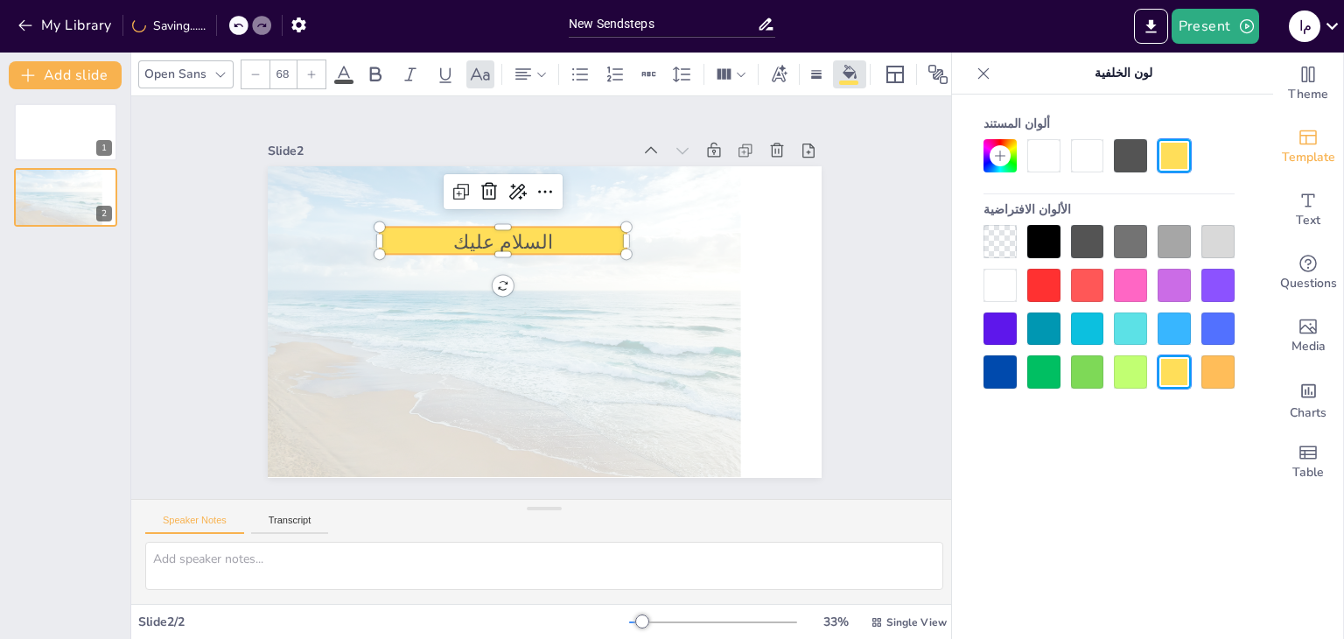
click at [308, 72] on div at bounding box center [311, 74] width 28 height 28
type input "72"
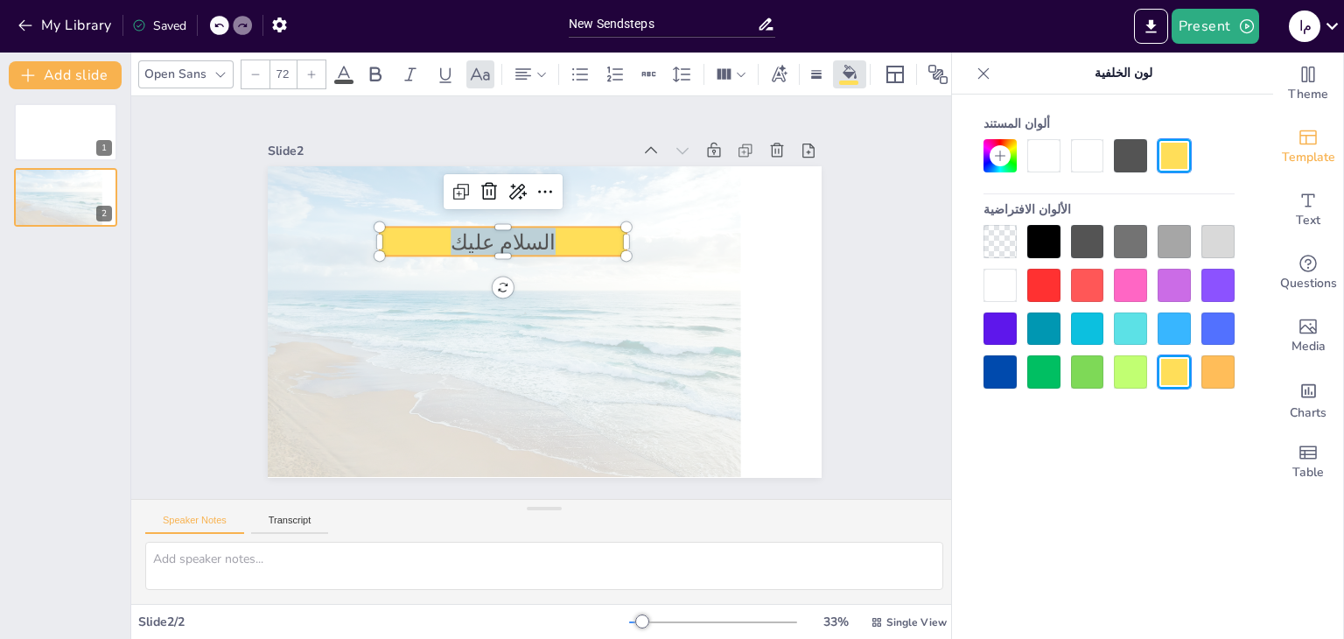
drag, startPoint x: 308, startPoint y: 72, endPoint x: 484, endPoint y: 287, distance: 277.9
click at [484, 287] on div "Open Sans 72 Slide 1 Slide 2 السلام عليك Speaker Notes Transcript Slide 2 / 2 3…" at bounding box center [544, 345] width 826 height 586
click at [484, 287] on div "0 ° السلام عليك" at bounding box center [545, 321] width 554 height 311
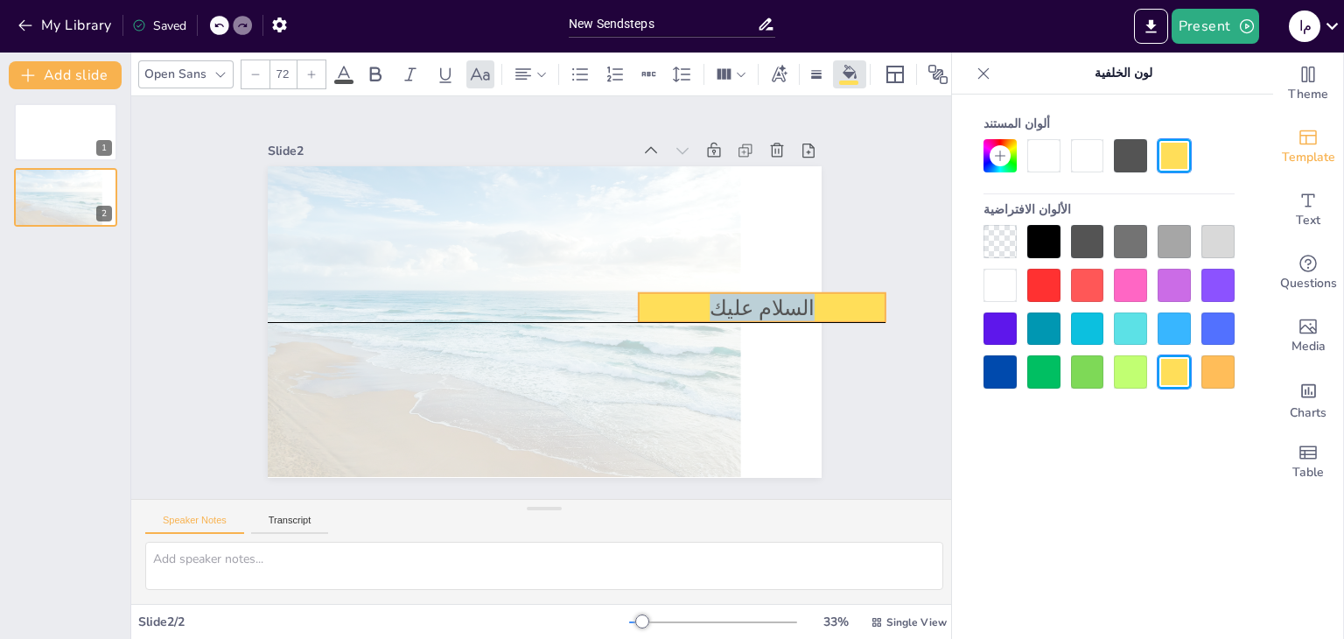
click at [724, 295] on span "السلام عليك" at bounding box center [761, 307] width 105 height 28
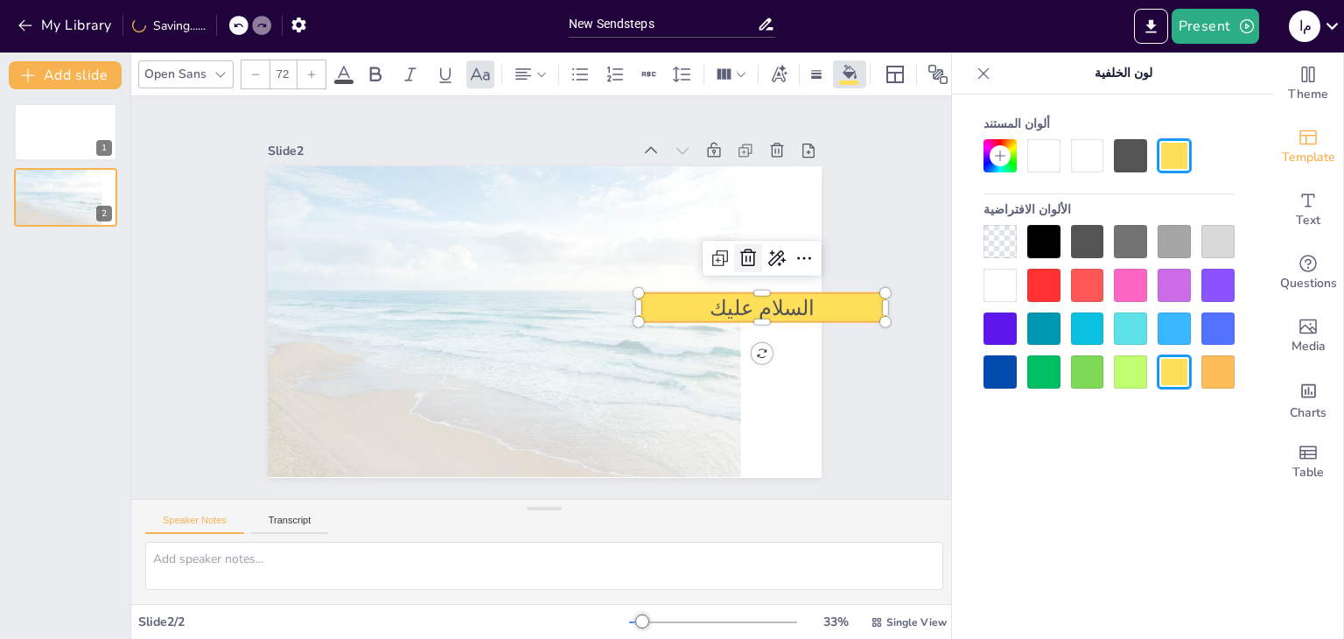
click at [737, 253] on icon at bounding box center [747, 258] width 21 height 21
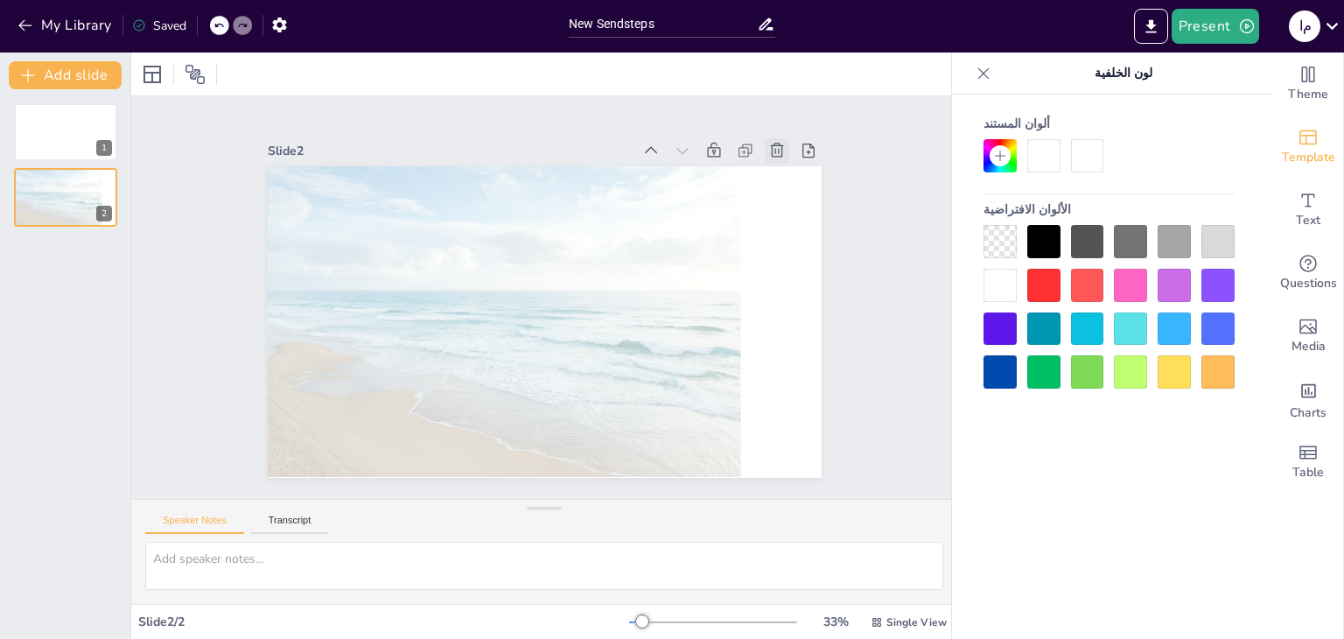
click at [768, 143] on icon at bounding box center [776, 150] width 17 height 17
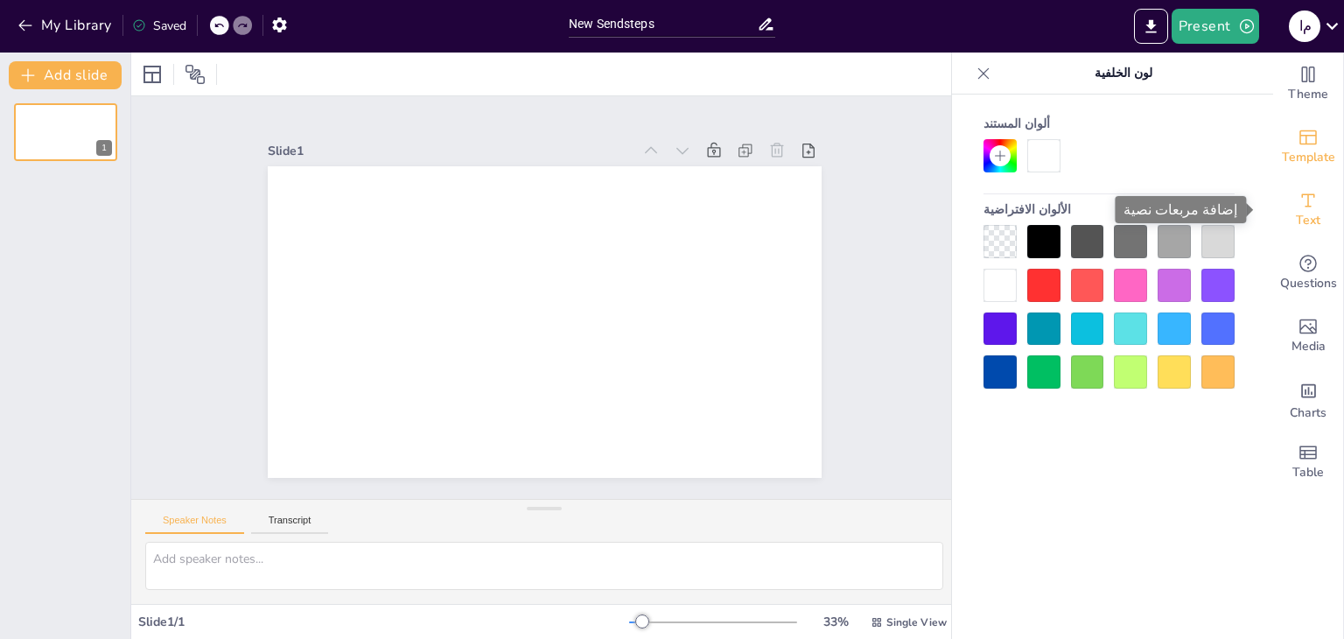
click at [1295, 211] on span "Text" at bounding box center [1307, 220] width 24 height 19
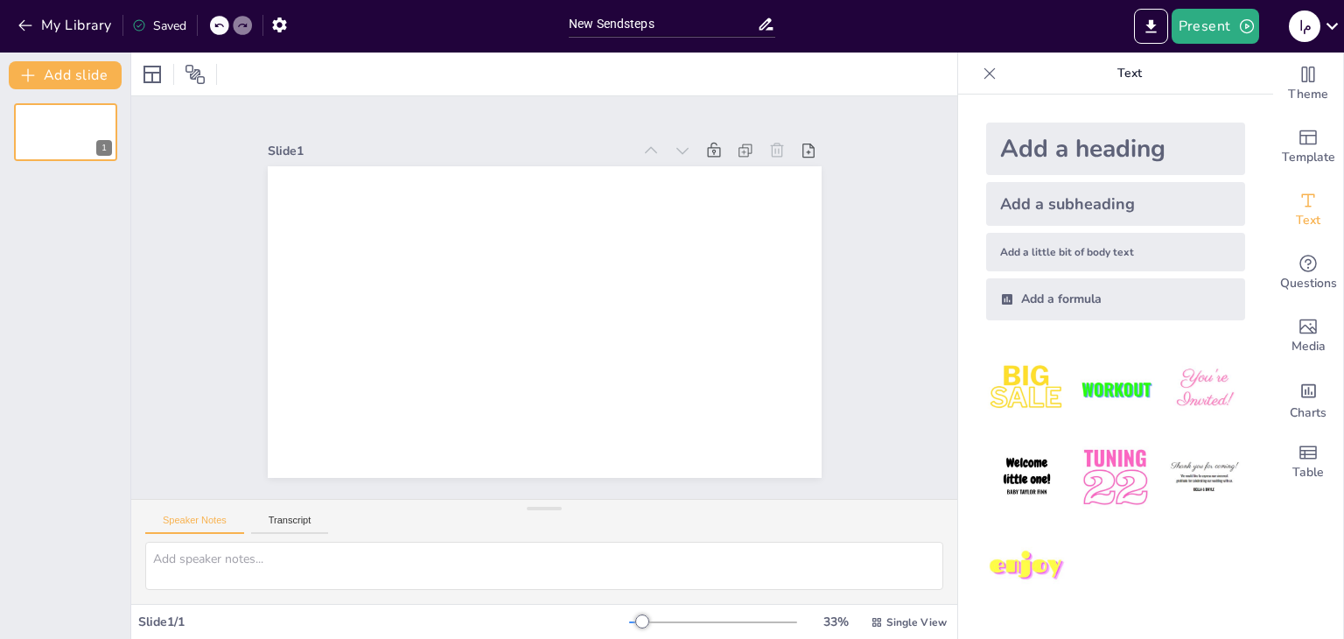
click at [1089, 483] on img at bounding box center [1114, 476] width 81 height 81
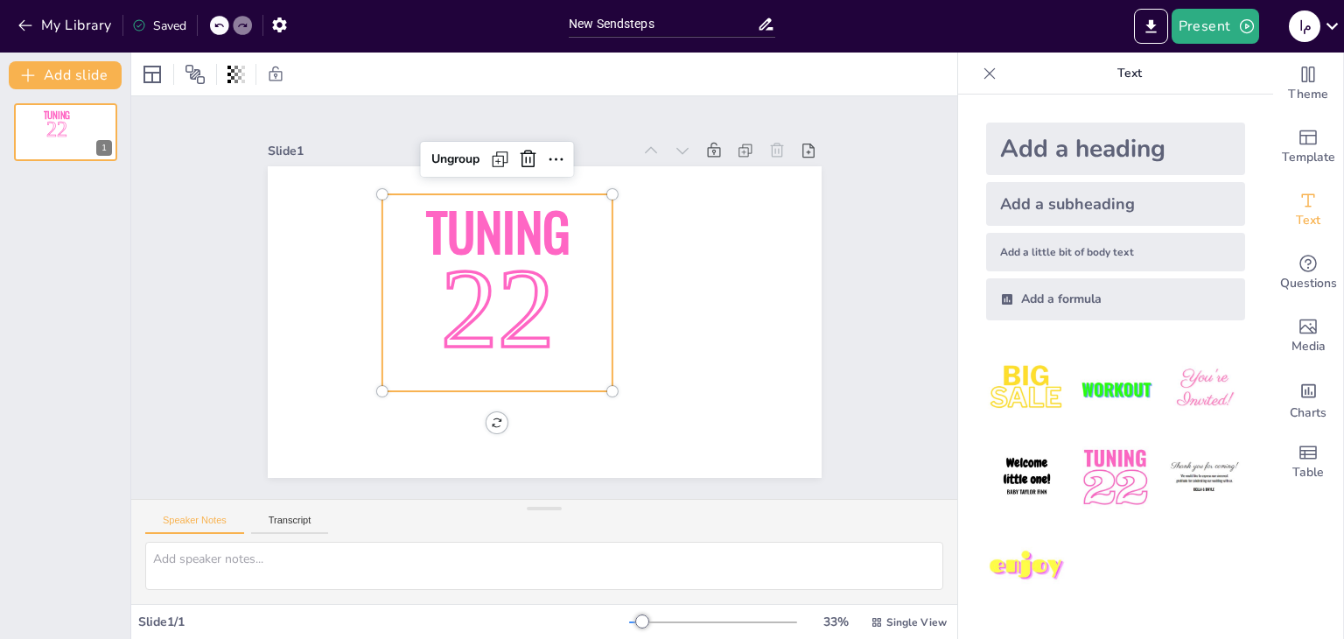
click at [524, 372] on p "22" at bounding box center [497, 312] width 228 height 158
click at [440, 331] on span "22" at bounding box center [497, 308] width 114 height 126
click at [518, 157] on icon at bounding box center [528, 159] width 21 height 21
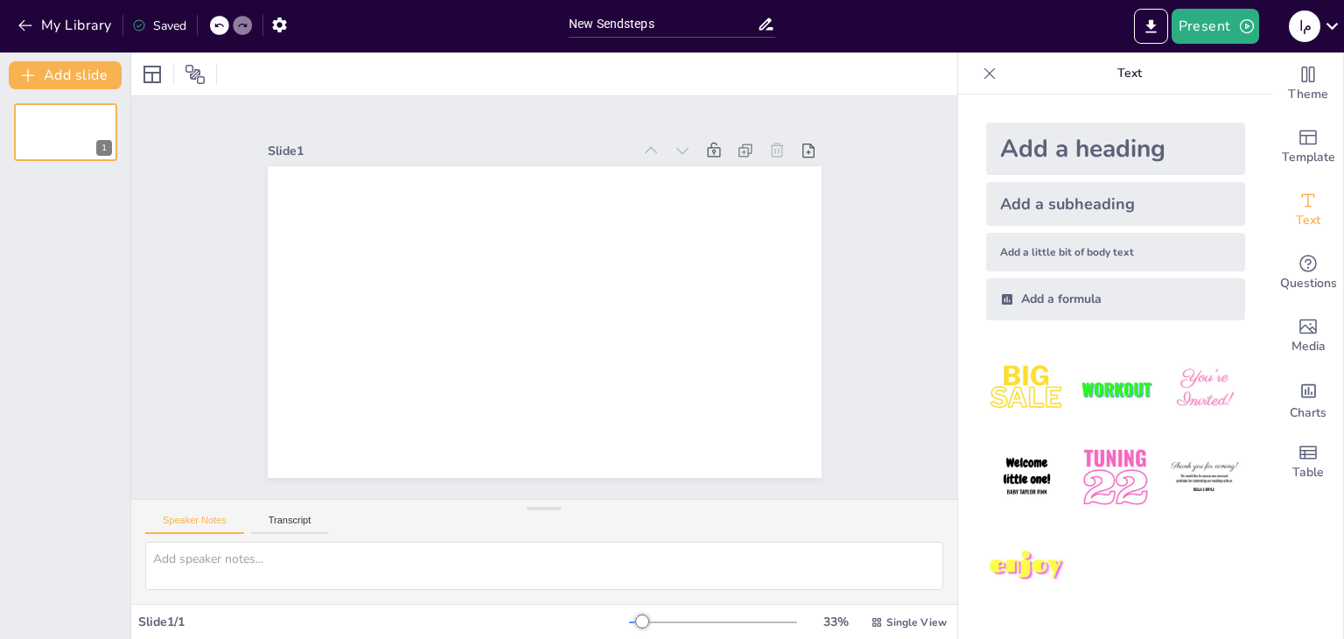
click at [1032, 213] on div "Add a subheading" at bounding box center [1115, 204] width 259 height 44
